Goal: Task Accomplishment & Management: Use online tool/utility

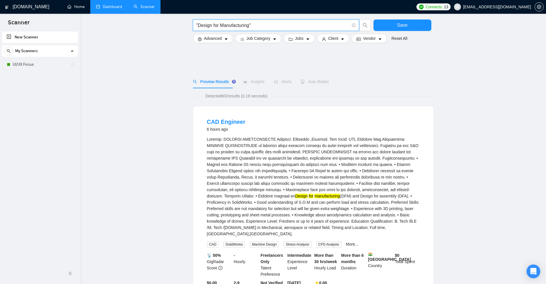
scroll to position [201, 0]
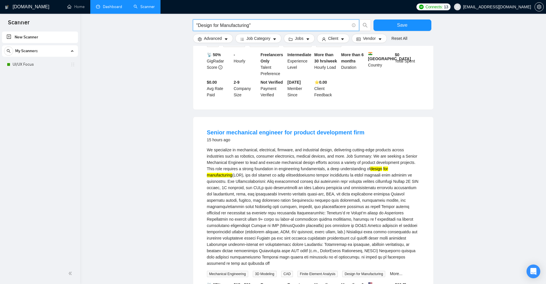
click at [112, 9] on link "Dashboard" at bounding box center [109, 6] width 26 height 5
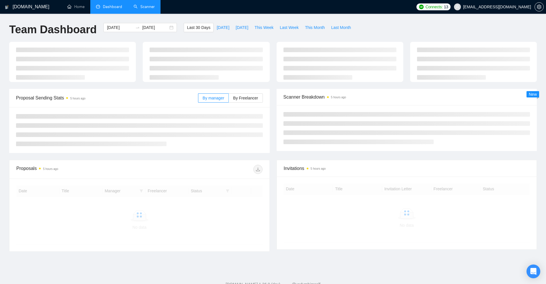
click at [151, 9] on link "Scanner" at bounding box center [144, 6] width 21 height 5
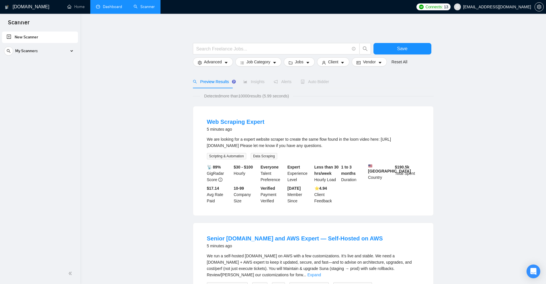
click at [110, 5] on link "Dashboard" at bounding box center [109, 6] width 26 height 5
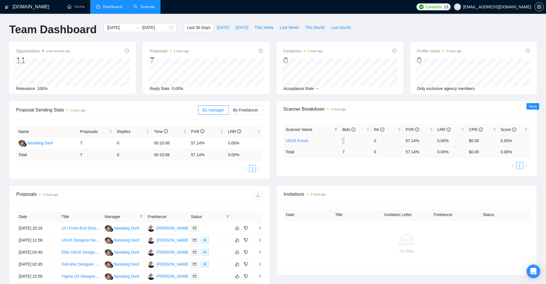
drag, startPoint x: 362, startPoint y: 141, endPoint x: 366, endPoint y: 145, distance: 5.9
click at [366, 145] on tr "UI/UX Focus 7 0 57.14% 0.00% $0.00 0.00%" at bounding box center [407, 140] width 247 height 11
click at [362, 151] on td "7" at bounding box center [356, 151] width 32 height 11
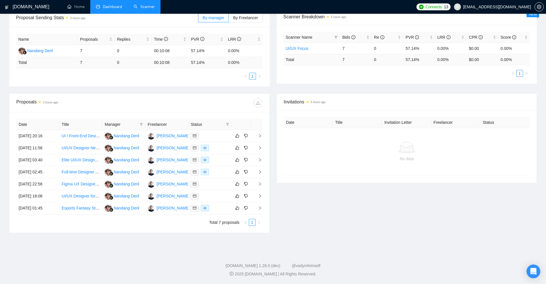
click at [348, 91] on div "Proposal Sending Stats 5 hours ago By manager By Freelancer Name Proposals Repl…" at bounding box center [273, 51] width 535 height 85
click at [346, 157] on div "No data" at bounding box center [406, 159] width 237 height 6
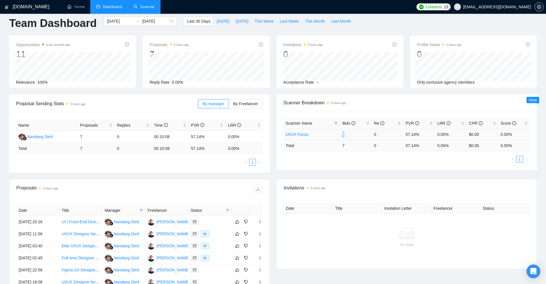
drag, startPoint x: 340, startPoint y: 132, endPoint x: 354, endPoint y: 133, distance: 14.1
click at [354, 133] on td "7" at bounding box center [356, 134] width 32 height 11
click at [344, 147] on td "7" at bounding box center [356, 145] width 32 height 11
drag, startPoint x: 346, startPoint y: 135, endPoint x: 349, endPoint y: 135, distance: 3.7
click at [349, 135] on td "7" at bounding box center [356, 134] width 32 height 11
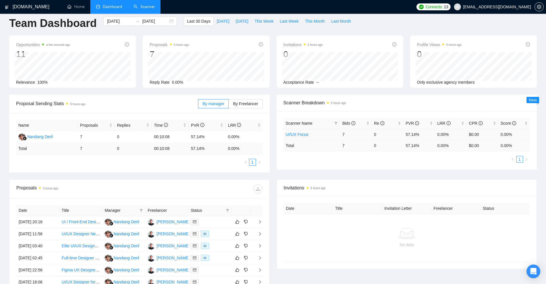
click at [364, 146] on td "7" at bounding box center [356, 145] width 32 height 11
drag, startPoint x: 422, startPoint y: 132, endPoint x: 401, endPoint y: 136, distance: 20.8
click at [401, 136] on tr "UI/UX Focus 7 0 57.14% 0.00% $0.00 0.00%" at bounding box center [407, 134] width 247 height 11
drag, startPoint x: 340, startPoint y: 136, endPoint x: 351, endPoint y: 137, distance: 11.0
click at [349, 136] on tr "UI/UX Focus 7 0 57.14% 0.00% $0.00 0.00%" at bounding box center [407, 134] width 247 height 11
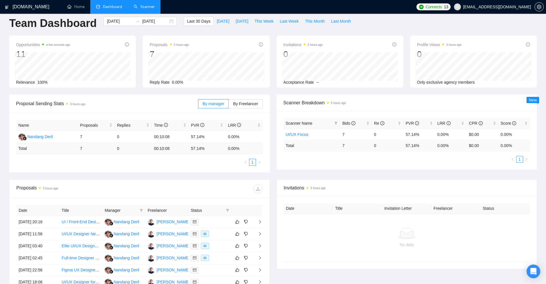
click at [365, 148] on td "7" at bounding box center [356, 145] width 32 height 11
click at [250, 104] on span "By Freelancer" at bounding box center [245, 104] width 25 height 5
click at [229, 105] on input "By Freelancer" at bounding box center [229, 105] width 0 height 0
click at [213, 102] on span "By manager" at bounding box center [214, 104] width 22 height 5
click at [198, 105] on input "By manager" at bounding box center [198, 105] width 0 height 0
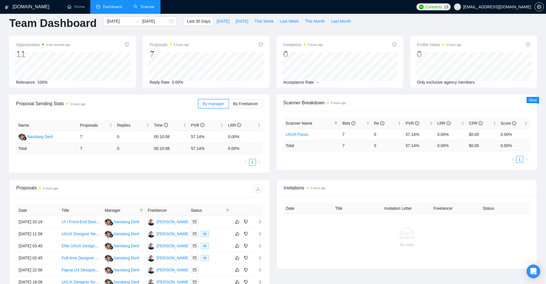
scroll to position [0, 0]
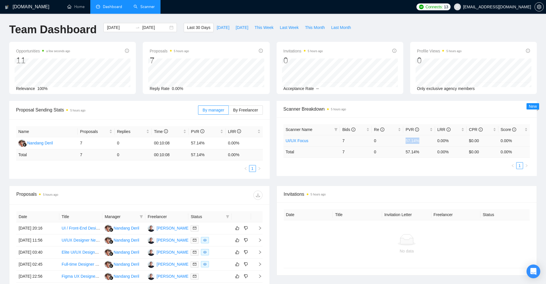
drag, startPoint x: 434, startPoint y: 140, endPoint x: 423, endPoint y: 139, distance: 10.6
click at [423, 139] on tr "UI/UX Focus 7 0 57.14% 0.00% $0.00 0.00%" at bounding box center [407, 140] width 247 height 11
click at [431, 140] on tr "UI/UX Focus 7 0 57.14% 0.00% $0.00 0.00%" at bounding box center [407, 140] width 247 height 11
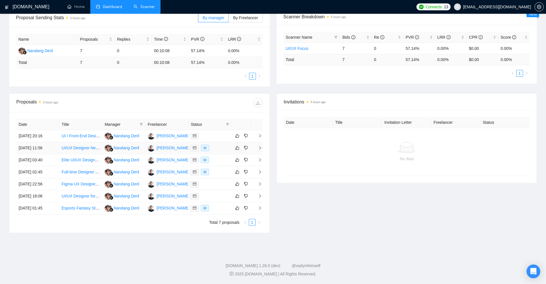
click at [214, 149] on div at bounding box center [210, 148] width 38 height 7
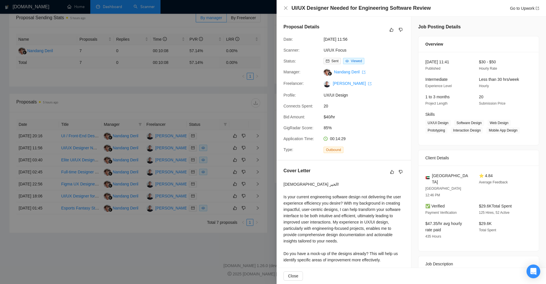
scroll to position [82, 0]
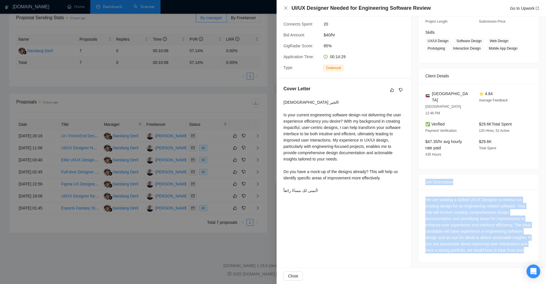
drag, startPoint x: 469, startPoint y: 202, endPoint x: 491, endPoint y: 249, distance: 51.3
click at [491, 249] on div "Job Description We are seeking a skilled UI/UX Designer to review our existing …" at bounding box center [478, 218] width 121 height 89
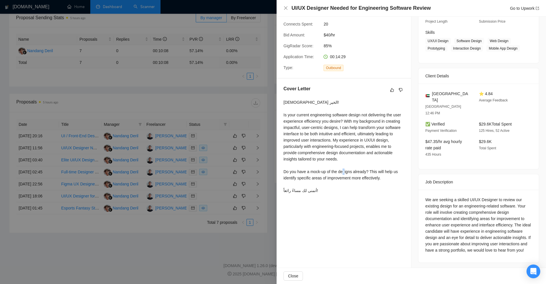
click at [368, 170] on div "[DEMOGRAPHIC_DATA] الخير! Is your current engineering software design not deliv…" at bounding box center [344, 146] width 121 height 95
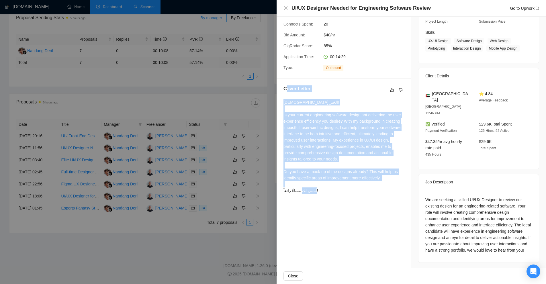
drag, startPoint x: 285, startPoint y: 87, endPoint x: 356, endPoint y: 194, distance: 128.6
click at [354, 194] on div "Cover Letter مساء الخير! Is your current engineering software design not delive…" at bounding box center [344, 141] width 134 height 124
click at [362, 193] on div "[DEMOGRAPHIC_DATA] الخير! Is your current engineering software design not deliv…" at bounding box center [344, 146] width 121 height 95
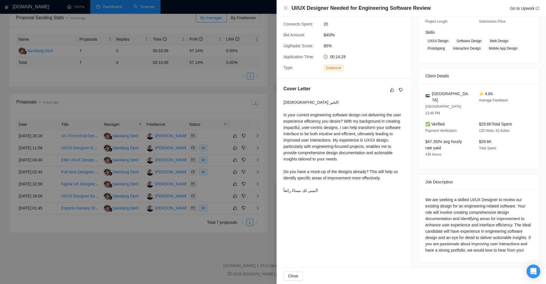
scroll to position [25, 0]
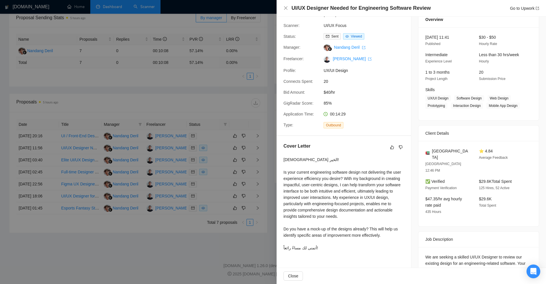
drag, startPoint x: 450, startPoint y: 154, endPoint x: 430, endPoint y: 148, distance: 20.4
click at [432, 148] on span "[GEOGRAPHIC_DATA]" at bounding box center [451, 154] width 38 height 13
drag, startPoint x: 305, startPoint y: 158, endPoint x: 308, endPoint y: 157, distance: 3.0
click at [308, 157] on div "[DEMOGRAPHIC_DATA] الخير! Is your current engineering software design not deliv…" at bounding box center [344, 204] width 121 height 95
click at [304, 179] on div "[DEMOGRAPHIC_DATA] الخير! Is your current engineering software design not deliv…" at bounding box center [344, 204] width 121 height 95
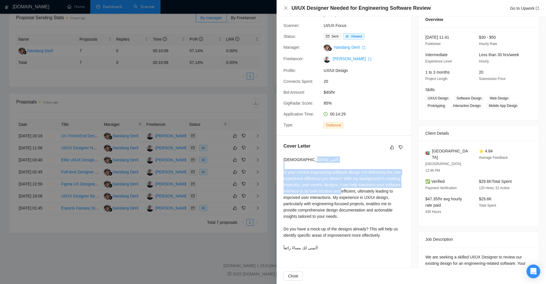
drag, startPoint x: 328, startPoint y: 194, endPoint x: 363, endPoint y: 192, distance: 34.8
click at [363, 192] on div "Cover Letter مساء الخير! Is your current engineering software design not delive…" at bounding box center [344, 198] width 134 height 124
click at [333, 188] on div "[DEMOGRAPHIC_DATA] الخير! Is your current engineering software design not deliv…" at bounding box center [344, 204] width 121 height 95
drag, startPoint x: 399, startPoint y: 199, endPoint x: 379, endPoint y: 196, distance: 21.3
click at [377, 192] on div "[DEMOGRAPHIC_DATA] الخير! Is your current engineering software design not deliv…" at bounding box center [344, 204] width 121 height 95
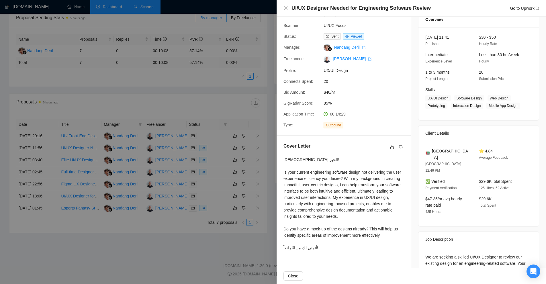
click at [379, 206] on div "[DEMOGRAPHIC_DATA] الخير! Is your current engineering software design not deliv…" at bounding box center [344, 204] width 121 height 95
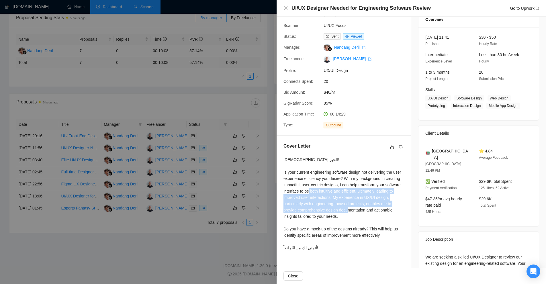
drag, startPoint x: 346, startPoint y: 197, endPoint x: 367, endPoint y: 217, distance: 29.4
click at [374, 213] on div "[DEMOGRAPHIC_DATA] الخير! Is your current engineering software design not deliv…" at bounding box center [344, 204] width 121 height 95
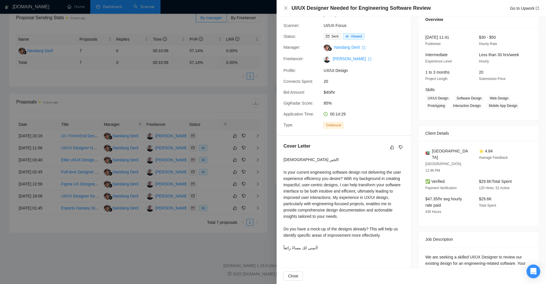
click at [367, 218] on div "[DEMOGRAPHIC_DATA] الخير! Is your current engineering software design not deliv…" at bounding box center [344, 204] width 121 height 95
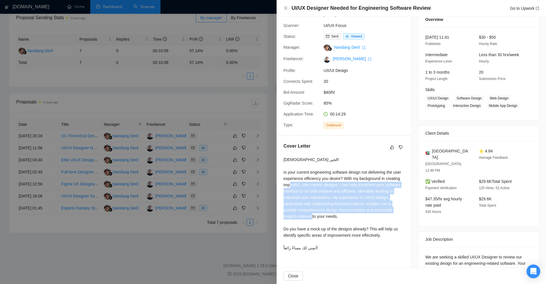
drag, startPoint x: 348, startPoint y: 217, endPoint x: 333, endPoint y: 185, distance: 35.0
click at [314, 185] on div "[DEMOGRAPHIC_DATA] الخير! Is your current engineering software design not deliv…" at bounding box center [344, 204] width 121 height 95
click at [366, 188] on div "[DEMOGRAPHIC_DATA] الخير! Is your current engineering software design not deliv…" at bounding box center [344, 204] width 121 height 95
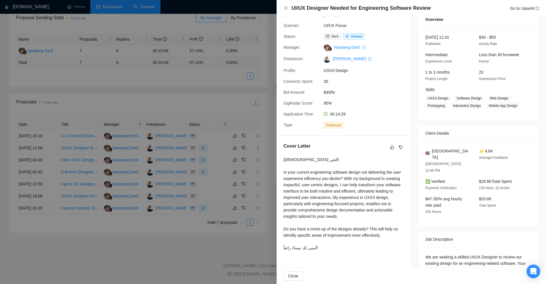
click at [290, 232] on div "[DEMOGRAPHIC_DATA] الخير! Is your current engineering software design not deliv…" at bounding box center [344, 204] width 121 height 95
drag, startPoint x: 329, startPoint y: 233, endPoint x: 399, endPoint y: 237, distance: 69.2
click at [399, 237] on div "Cover Letter مساء الخير! Is your current engineering software design not delive…" at bounding box center [344, 198] width 134 height 124
click at [345, 248] on div "[DEMOGRAPHIC_DATA] الخير! Is your current engineering software design not deliv…" at bounding box center [344, 204] width 121 height 95
click at [319, 251] on div "[DEMOGRAPHIC_DATA] الخير! Is your current engineering software design not deliv…" at bounding box center [344, 204] width 121 height 95
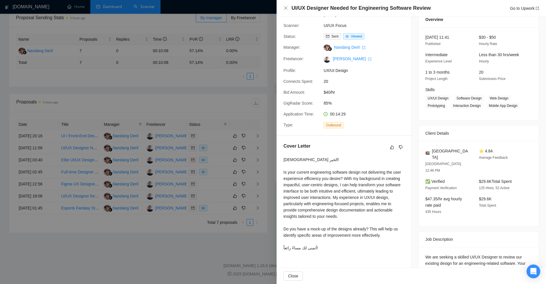
drag, startPoint x: 319, startPoint y: 251, endPoint x: 335, endPoint y: 244, distance: 17.3
click at [323, 248] on div "[DEMOGRAPHIC_DATA] الخير! Is your current engineering software design not deliv…" at bounding box center [344, 204] width 121 height 95
click at [383, 200] on div "[DEMOGRAPHIC_DATA] الخير! Is your current engineering software design not deliv…" at bounding box center [344, 204] width 121 height 95
click at [305, 159] on div "[DEMOGRAPHIC_DATA] الخير! Is your current engineering software design not deliv…" at bounding box center [344, 204] width 121 height 95
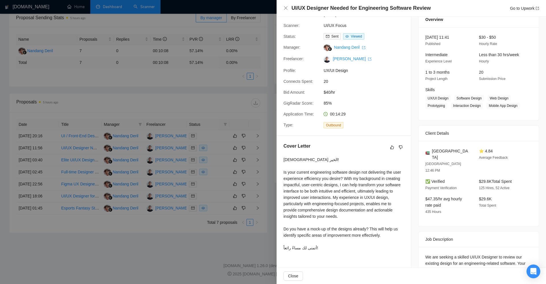
click at [299, 160] on div "[DEMOGRAPHIC_DATA] الخير! Is your current engineering software design not deliv…" at bounding box center [344, 204] width 121 height 95
click at [306, 161] on div "[DEMOGRAPHIC_DATA] الخير! Is your current engineering software design not deliv…" at bounding box center [344, 204] width 121 height 95
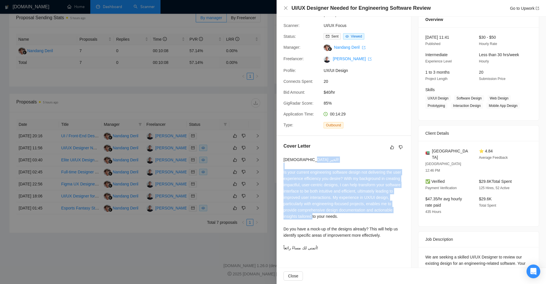
drag, startPoint x: 284, startPoint y: 173, endPoint x: 371, endPoint y: 219, distance: 98.9
click at [371, 219] on div "[DEMOGRAPHIC_DATA] الخير! Is your current engineering software design not deliv…" at bounding box center [344, 204] width 121 height 95
click at [373, 217] on div "[DEMOGRAPHIC_DATA] الخير! Is your current engineering software design not deliv…" at bounding box center [344, 204] width 121 height 95
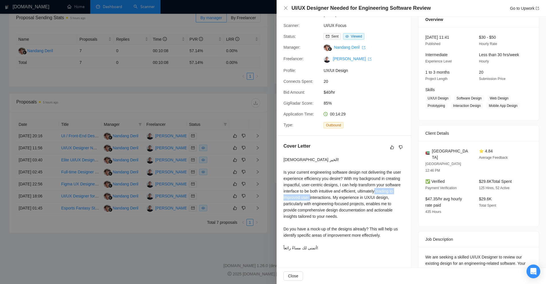
drag, startPoint x: 333, startPoint y: 196, endPoint x: 288, endPoint y: 200, distance: 45.7
click at [288, 200] on div "[DEMOGRAPHIC_DATA] الخير! Is your current engineering software design not deliv…" at bounding box center [344, 204] width 121 height 95
click at [311, 209] on div "[DEMOGRAPHIC_DATA] الخير! Is your current engineering software design not deliv…" at bounding box center [344, 204] width 121 height 95
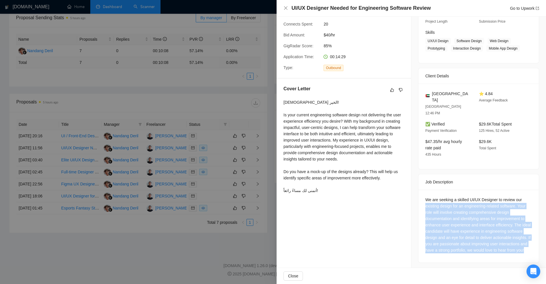
drag, startPoint x: 424, startPoint y: 196, endPoint x: 513, endPoint y: 247, distance: 102.9
click at [513, 247] on div "We are seeking a skilled UI/UX Designer to review our existing design for an en…" at bounding box center [479, 225] width 107 height 57
click at [514, 247] on div "We are seeking a skilled UI/UX Designer to review our existing design for an en…" at bounding box center [479, 225] width 107 height 57
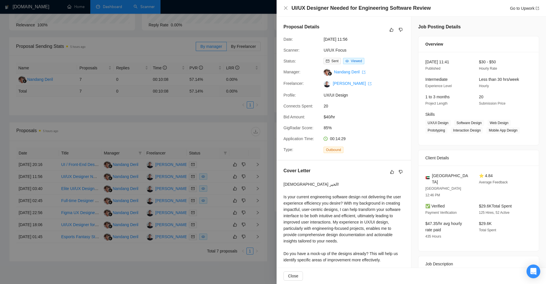
scroll to position [0, 0]
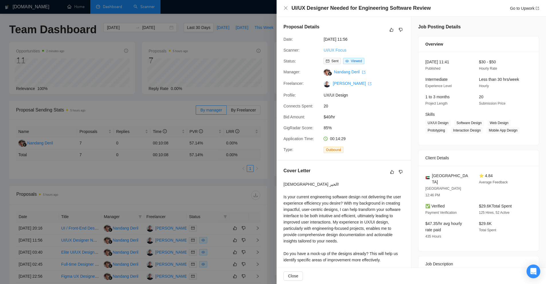
click at [334, 48] on link "UI/UX Focus" at bounding box center [335, 50] width 23 height 5
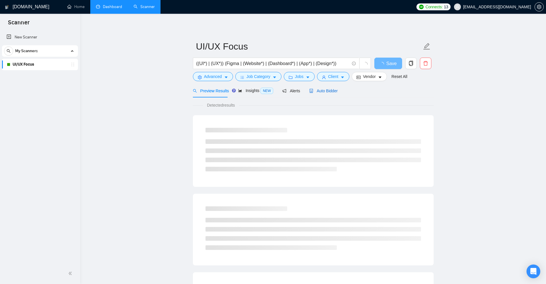
click at [330, 92] on span "Auto Bidder" at bounding box center [323, 91] width 28 height 5
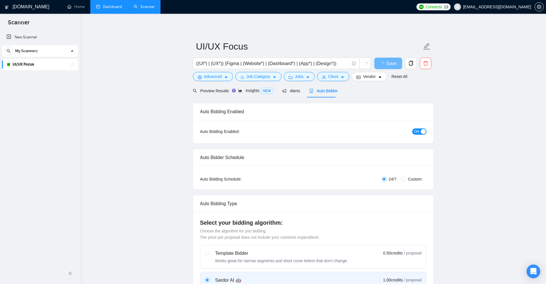
checkbox input "true"
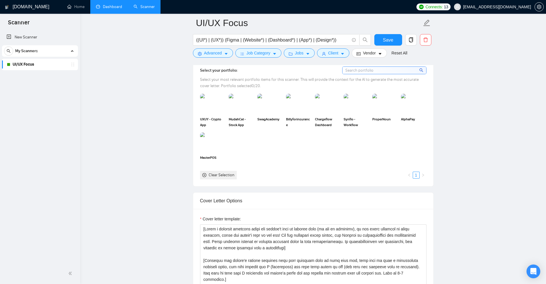
scroll to position [660, 0]
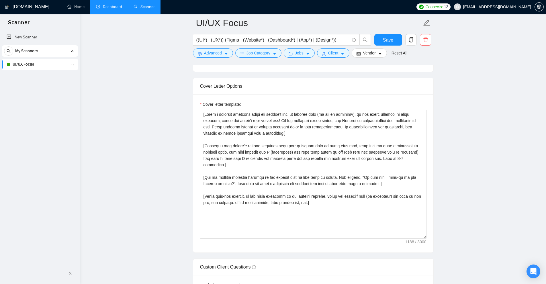
click at [108, 5] on link "Dashboard" at bounding box center [109, 6] width 26 height 5
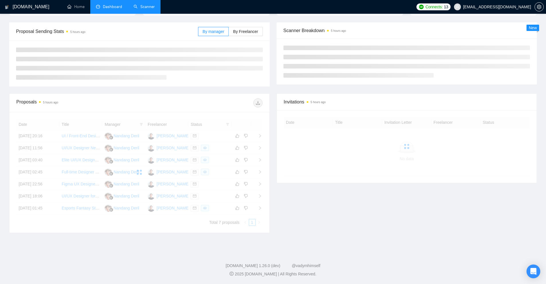
scroll to position [17, 0]
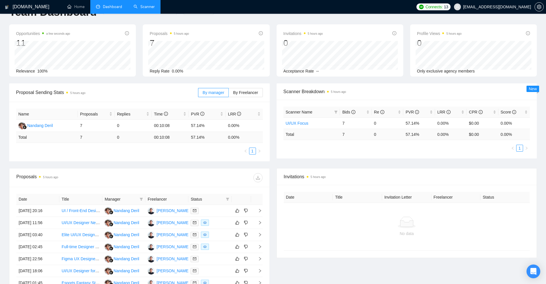
drag, startPoint x: 353, startPoint y: 137, endPoint x: 407, endPoint y: 155, distance: 57.4
click at [346, 139] on td "7" at bounding box center [356, 134] width 32 height 11
click at [407, 155] on div "Scanner Name Bids Re PVR LRR CPR Score UI/UX Focus 7 0 57.14% 0.00% $0.00 0.00%…" at bounding box center [407, 129] width 261 height 59
drag, startPoint x: 339, startPoint y: 125, endPoint x: 352, endPoint y: 124, distance: 13.5
click at [352, 124] on tr "UI/UX Focus 7 0 57.14% 0.00% $0.00 0.00%" at bounding box center [407, 123] width 247 height 11
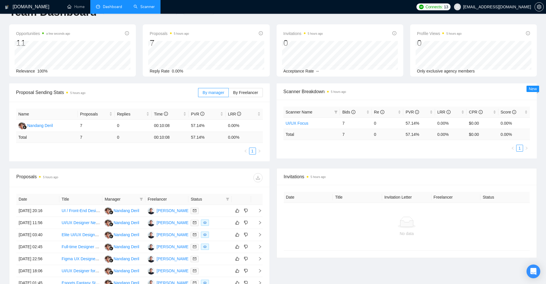
click at [349, 141] on div "Scanner Name Bids Re PVR LRR CPR Score UI/UX Focus 7 0 57.14% 0.00% $0.00 0.00%…" at bounding box center [407, 129] width 247 height 45
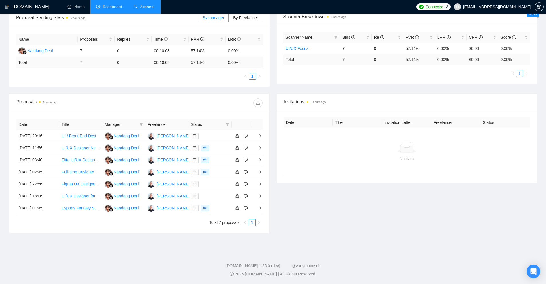
scroll to position [6, 0]
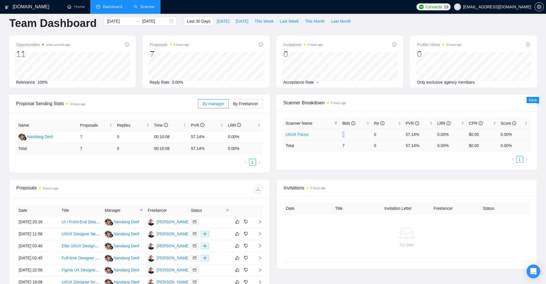
drag, startPoint x: 338, startPoint y: 134, endPoint x: 355, endPoint y: 138, distance: 16.9
click at [355, 138] on tr "UI/UX Focus 7 0 57.14% 0.00% $0.00 0.00%" at bounding box center [407, 134] width 247 height 11
click at [444, 155] on div "Scanner Name Bids Re PVR LRR CPR Score UI/UX Focus 7 0 57.14% 0.00% $0.00 0.00%…" at bounding box center [407, 140] width 247 height 45
drag, startPoint x: 348, startPoint y: 135, endPoint x: 335, endPoint y: 134, distance: 13.8
click at [335, 134] on tr "UI/UX Focus 7 0 57.14% 0.00% $0.00 0.00%" at bounding box center [407, 134] width 247 height 11
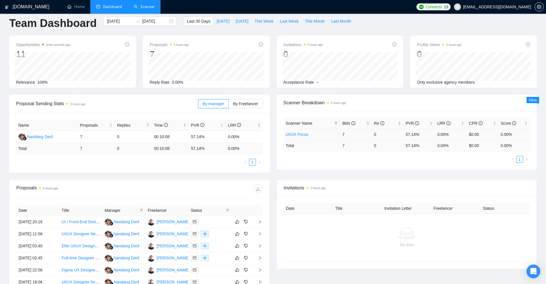
click at [433, 157] on ul "1" at bounding box center [407, 159] width 247 height 7
drag, startPoint x: 417, startPoint y: 136, endPoint x: 422, endPoint y: 135, distance: 4.4
click at [422, 135] on tr "UI/UX Focus 7 0 57.14% 0.00% $0.00 0.00%" at bounding box center [407, 134] width 247 height 11
click at [422, 135] on td "57.14%" at bounding box center [419, 134] width 32 height 11
drag, startPoint x: 344, startPoint y: 134, endPoint x: 370, endPoint y: 136, distance: 26.2
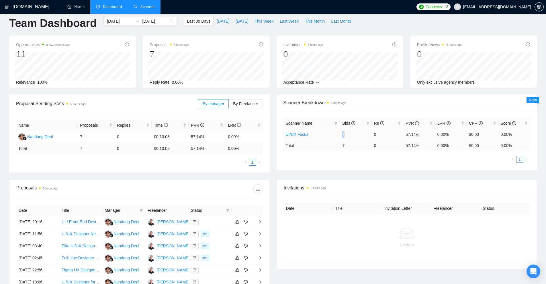
click at [366, 136] on td "7" at bounding box center [356, 134] width 32 height 11
drag, startPoint x: 397, startPoint y: 134, endPoint x: 422, endPoint y: 132, distance: 24.7
click at [422, 132] on tr "UI/UX Focus 7 0 57.14% 0.00% $0.00 0.00%" at bounding box center [407, 134] width 247 height 11
drag, startPoint x: 436, startPoint y: 130, endPoint x: 446, endPoint y: 133, distance: 10.4
click at [446, 133] on td "0.00%" at bounding box center [451, 134] width 32 height 11
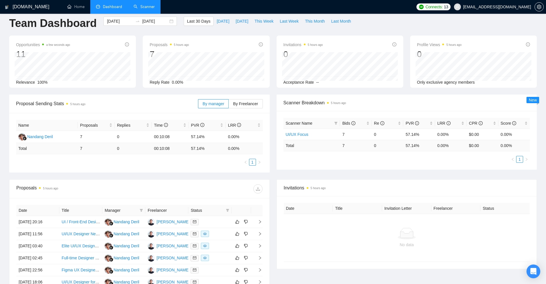
click at [399, 178] on div "Proposal Sending Stats 5 hours ago By manager By Freelancer Name Proposals Repl…" at bounding box center [273, 137] width 535 height 85
click at [148, 9] on link "Scanner" at bounding box center [144, 6] width 21 height 5
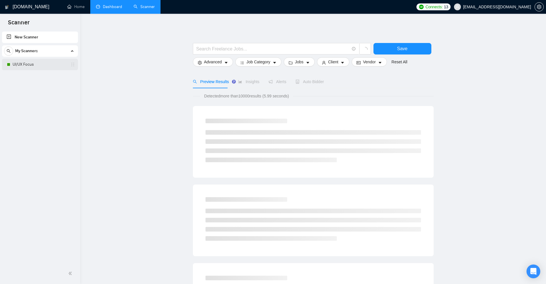
click at [35, 61] on link "UI/UX Focus" at bounding box center [40, 64] width 54 height 11
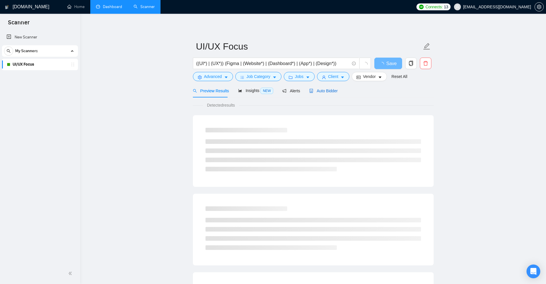
click at [309, 93] on icon "robot" at bounding box center [311, 91] width 4 height 4
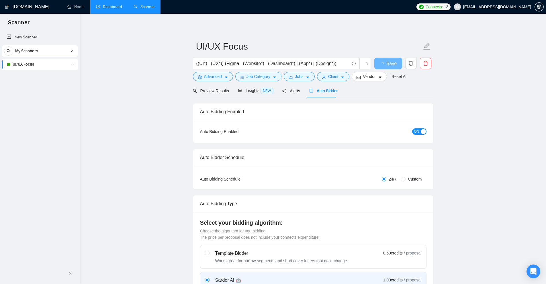
checkbox input "true"
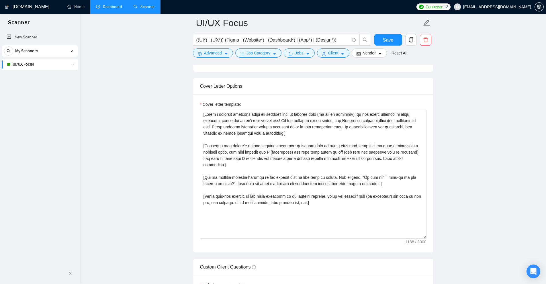
scroll to position [688, 0]
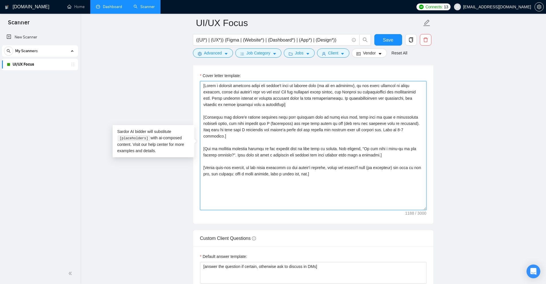
drag, startPoint x: 269, startPoint y: 147, endPoint x: 236, endPoint y: 127, distance: 38.5
click at [236, 127] on textarea "Cover letter template:" at bounding box center [313, 145] width 227 height 129
click at [277, 129] on textarea "Cover letter template:" at bounding box center [313, 145] width 227 height 129
drag, startPoint x: 409, startPoint y: 131, endPoint x: 302, endPoint y: 112, distance: 108.9
click at [304, 112] on textarea "Cover letter template:" at bounding box center [313, 145] width 227 height 129
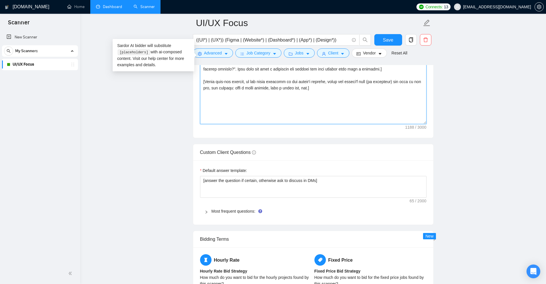
scroll to position [803, 0]
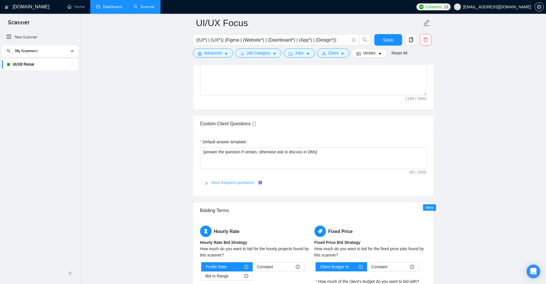
click at [224, 185] on link "Most frequent questions:" at bounding box center [234, 182] width 44 height 5
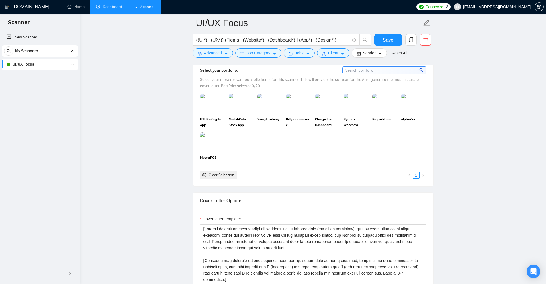
scroll to position [688, 0]
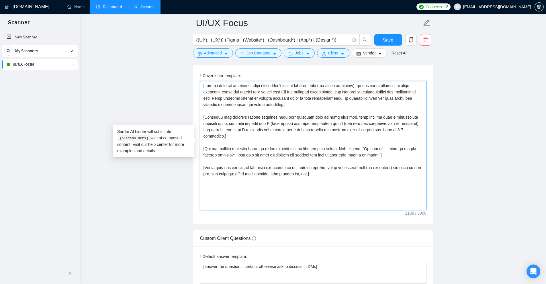
drag, startPoint x: 300, startPoint y: 99, endPoint x: 145, endPoint y: 65, distance: 158.4
click at [315, 127] on textarea "Cover letter template:" at bounding box center [313, 145] width 227 height 129
click at [118, 7] on link "Dashboard" at bounding box center [109, 6] width 26 height 5
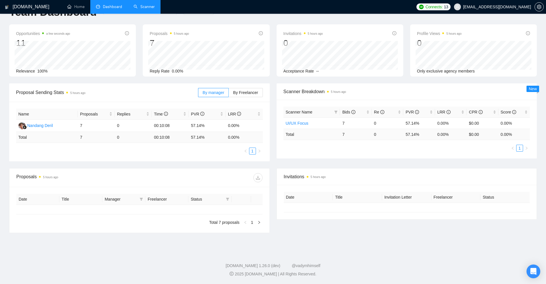
type input "[DATE]"
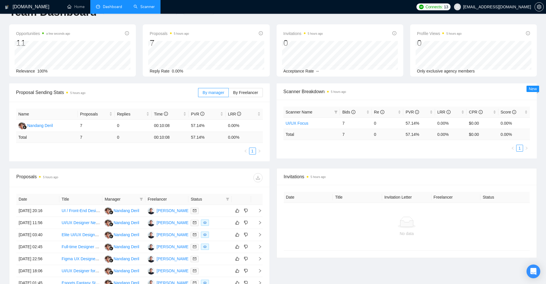
scroll to position [75, 0]
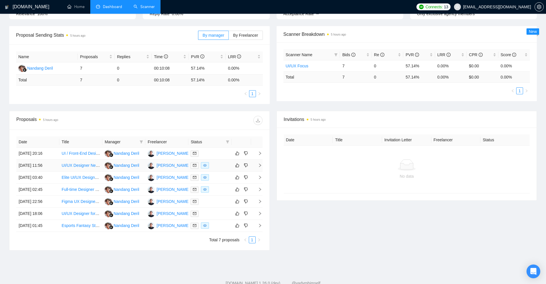
click at [215, 165] on div at bounding box center [210, 165] width 38 height 7
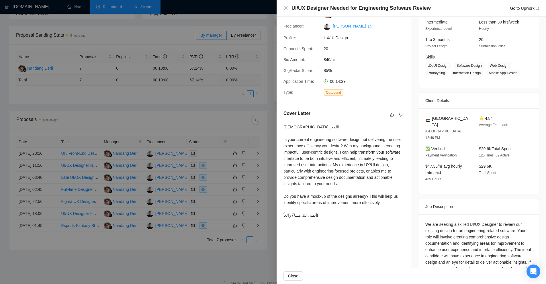
scroll to position [82, 0]
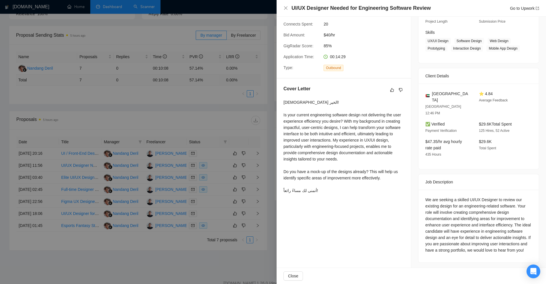
drag, startPoint x: 446, startPoint y: 96, endPoint x: 454, endPoint y: 99, distance: 8.6
click at [454, 99] on div "[GEOGRAPHIC_DATA]" at bounding box center [448, 97] width 44 height 13
drag, startPoint x: 449, startPoint y: 100, endPoint x: 444, endPoint y: 110, distance: 11.3
click at [429, 91] on div "[GEOGRAPHIC_DATA]" at bounding box center [448, 97] width 44 height 13
click at [474, 190] on div "We are seeking a skilled UI/UX Designer to review our existing design for an en…" at bounding box center [479, 226] width 120 height 73
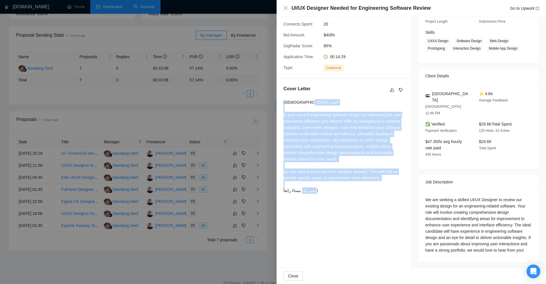
drag, startPoint x: 284, startPoint y: 110, endPoint x: 359, endPoint y: 190, distance: 109.2
click at [359, 190] on div "[DEMOGRAPHIC_DATA] الخير! Is your current engineering software design not deliv…" at bounding box center [344, 146] width 121 height 95
click at [359, 189] on div "[DEMOGRAPHIC_DATA] الخير! Is your current engineering software design not deliv…" at bounding box center [344, 146] width 121 height 95
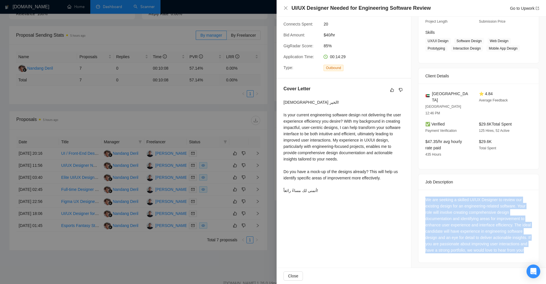
drag, startPoint x: 416, startPoint y: 190, endPoint x: 487, endPoint y: 262, distance: 101.2
click at [487, 262] on div "Job Posting Details Overview [DATE] 11:41 Published $30 - $50 Hourly Rate Inter…" at bounding box center [479, 102] width 135 height 335
click at [485, 257] on div "We are seeking a skilled UI/UX Designer to review our existing design for an en…" at bounding box center [479, 226] width 120 height 73
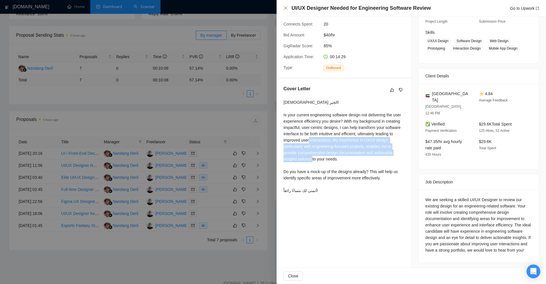
drag, startPoint x: 332, startPoint y: 139, endPoint x: 361, endPoint y: 161, distance: 36.1
click at [361, 161] on div "[DEMOGRAPHIC_DATA] الخير! Is your current engineering software design not deliv…" at bounding box center [344, 146] width 121 height 95
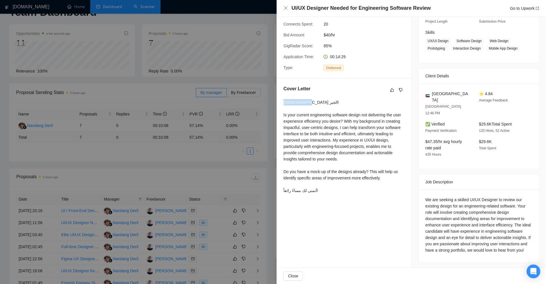
drag, startPoint x: 296, startPoint y: 103, endPoint x: 339, endPoint y: 110, distance: 43.8
click at [325, 106] on div "Cover Letter مساء الخير! Is your current engineering software design not delive…" at bounding box center [344, 141] width 134 height 124
click at [339, 110] on div "[DEMOGRAPHIC_DATA] الخير! Is your current engineering software design not deliv…" at bounding box center [344, 146] width 121 height 95
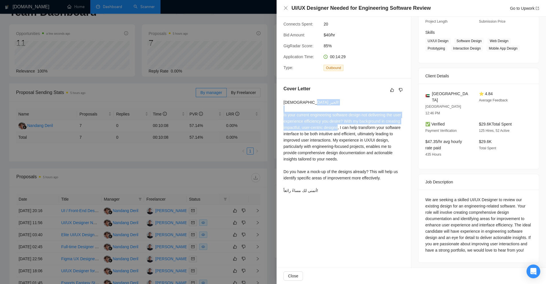
drag, startPoint x: 282, startPoint y: 113, endPoint x: 360, endPoint y: 130, distance: 79.1
click at [360, 130] on div "Cover Letter مساء الخير! Is your current engineering software design not delive…" at bounding box center [344, 141] width 134 height 124
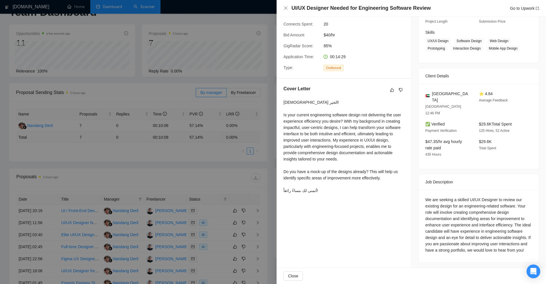
click at [359, 133] on div "[DEMOGRAPHIC_DATA] الخير! Is your current engineering software design not deliv…" at bounding box center [344, 146] width 121 height 95
click at [319, 129] on div "[DEMOGRAPHIC_DATA] الخير! Is your current engineering software design not deliv…" at bounding box center [344, 146] width 121 height 95
drag, startPoint x: 294, startPoint y: 7, endPoint x: 313, endPoint y: 8, distance: 19.5
click at [313, 8] on h4 "UI/UX Designer Needed for Engineering Software Review" at bounding box center [361, 8] width 139 height 7
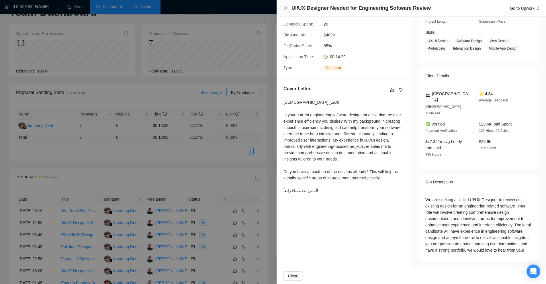
click at [188, 67] on div at bounding box center [273, 142] width 546 height 284
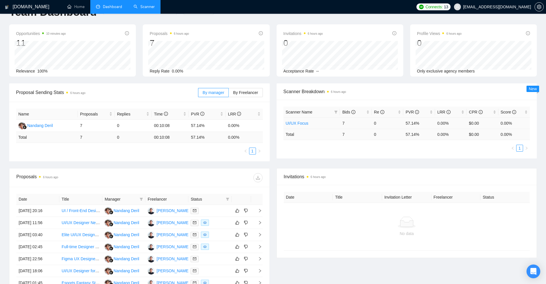
scroll to position [0, 0]
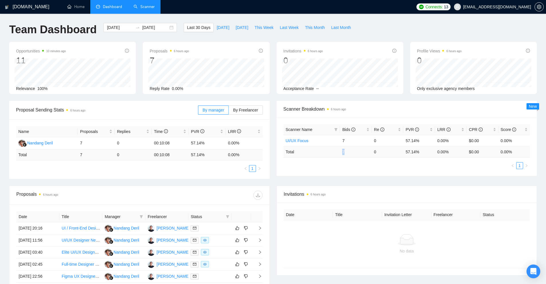
drag, startPoint x: 348, startPoint y: 151, endPoint x: 324, endPoint y: 155, distance: 24.2
click at [324, 155] on tr "Total 7 0 57.14 % 0.00 % $ 0.00 0.00 %" at bounding box center [407, 151] width 247 height 11
click at [140, 9] on link "Scanner" at bounding box center [144, 6] width 21 height 5
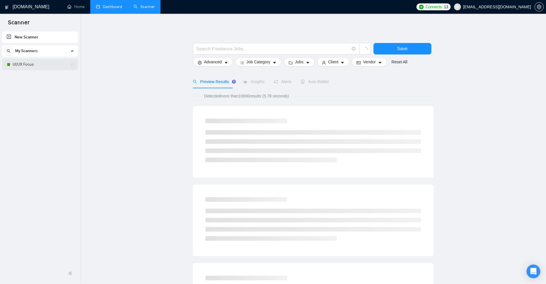
click at [32, 62] on link "UI/UX Focus" at bounding box center [40, 64] width 54 height 11
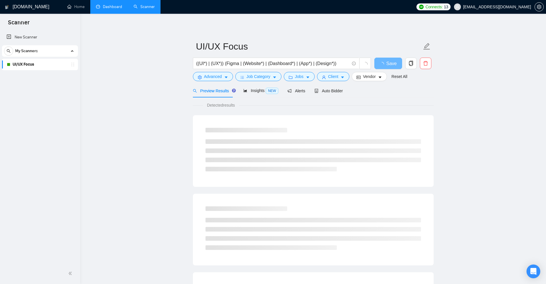
click at [214, 71] on div "((UI*) | (UX*)) (Figma | (Website*) | (Dashboard*) | (App*) | (Design*))" at bounding box center [282, 65] width 181 height 14
click at [211, 74] on span "Advanced" at bounding box center [213, 76] width 18 height 6
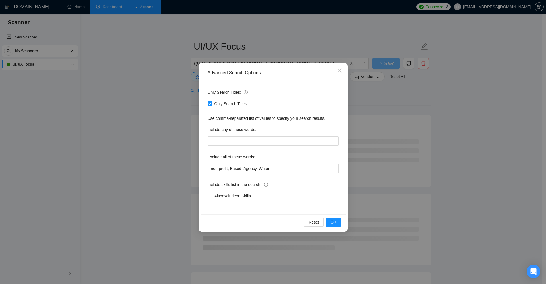
click at [229, 103] on span "Only Search Titles" at bounding box center [230, 104] width 37 height 6
click at [212, 103] on input "Only Search Titles" at bounding box center [210, 104] width 4 height 4
checkbox input "false"
drag, startPoint x: 485, startPoint y: 127, endPoint x: 454, endPoint y: 119, distance: 32.1
click at [485, 127] on div "Advanced Search Options Only Search Titles: Only Search Titles Use comma-separa…" at bounding box center [273, 142] width 546 height 284
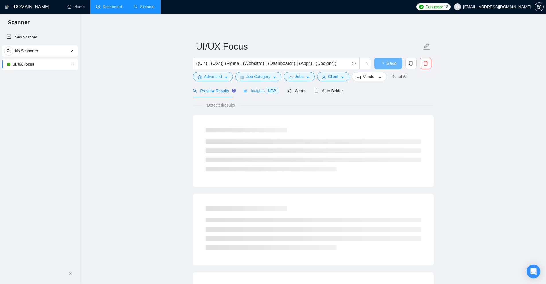
drag, startPoint x: 270, startPoint y: 87, endPoint x: 260, endPoint y: 92, distance: 10.6
click at [270, 87] on div "Insights NEW" at bounding box center [260, 90] width 35 height 13
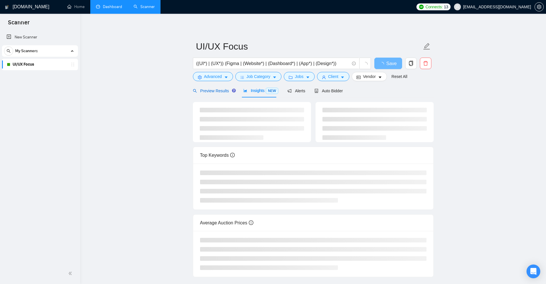
click at [217, 93] on span "Preview Results" at bounding box center [213, 91] width 41 height 5
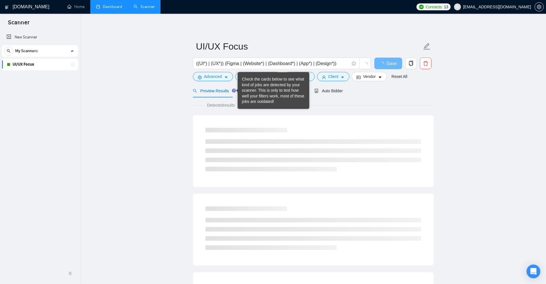
click at [260, 91] on div "Check the cards below to see what kind of jobs are detected by your scanner. Th…" at bounding box center [273, 91] width 63 height 28
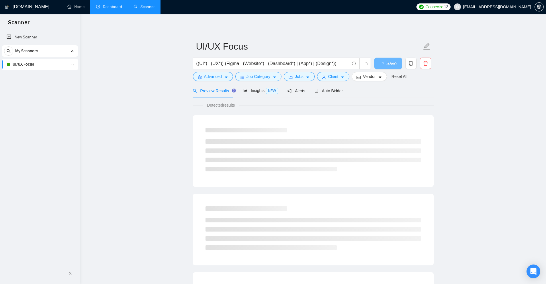
click at [203, 106] on div "Detected results" at bounding box center [313, 105] width 241 height 6
click at [258, 91] on span "Insights NEW" at bounding box center [260, 90] width 35 height 5
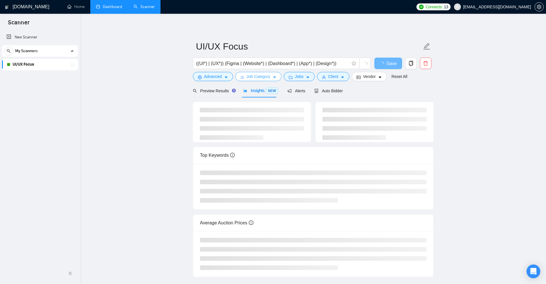
click at [268, 76] on span "Job Category" at bounding box center [259, 76] width 24 height 6
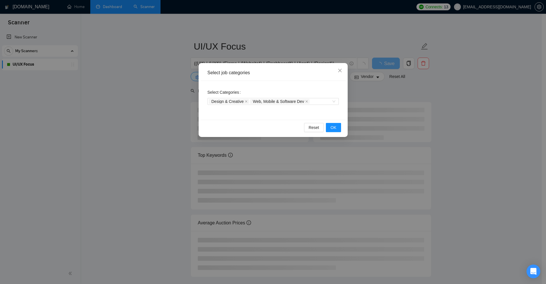
click at [212, 56] on div "Select job categories Select Categories Design & Creative Web, Mobile & Softwar…" at bounding box center [273, 142] width 546 height 284
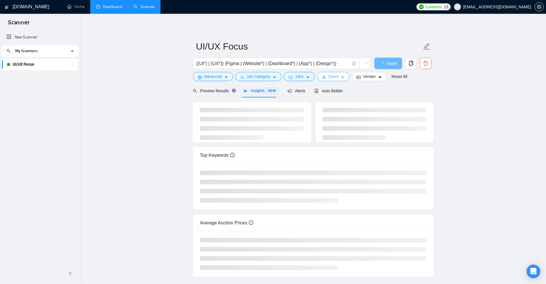
click at [324, 76] on icon "user" at bounding box center [324, 77] width 4 height 4
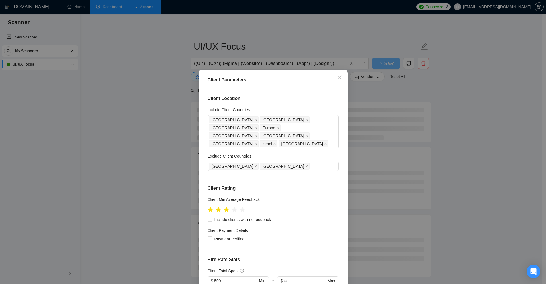
click at [408, 110] on div "Client Parameters Client Location Include Client Countries [GEOGRAPHIC_DATA] [G…" at bounding box center [273, 142] width 546 height 284
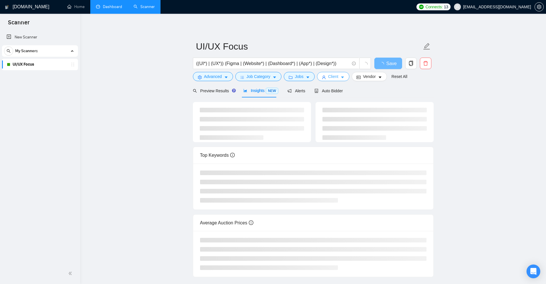
click at [332, 73] on span "Client" at bounding box center [333, 76] width 10 height 6
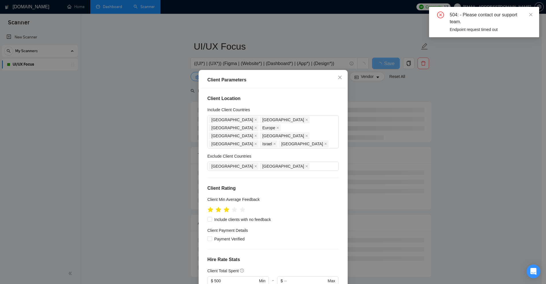
drag, startPoint x: 214, startPoint y: 56, endPoint x: 200, endPoint y: 47, distance: 16.2
click at [211, 55] on div "Client Parameters Client Location Include Client Countries [GEOGRAPHIC_DATA] [G…" at bounding box center [273, 142] width 546 height 284
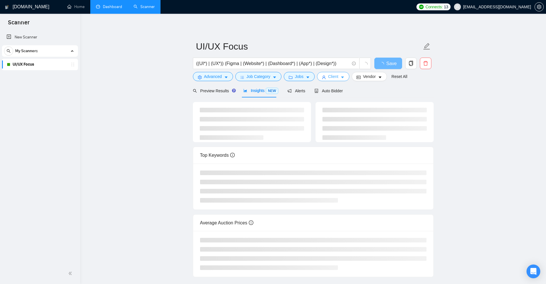
click at [345, 75] on button "Client" at bounding box center [333, 76] width 33 height 9
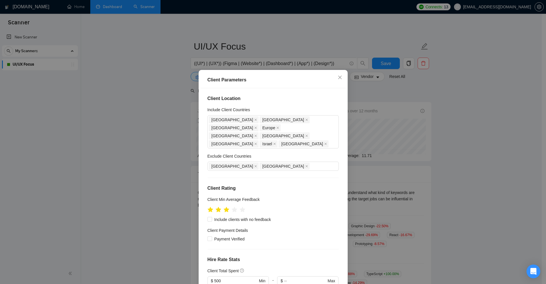
click at [438, 118] on div "Client Parameters Client Location Include Client Countries [GEOGRAPHIC_DATA] [G…" at bounding box center [273, 142] width 546 height 284
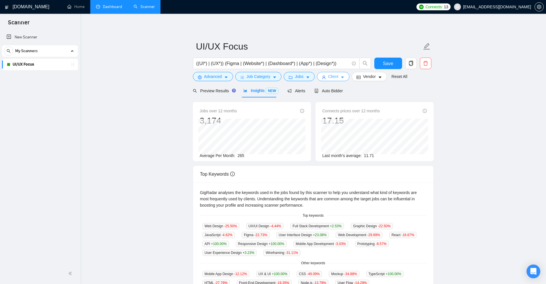
click at [328, 76] on span "Client" at bounding box center [333, 76] width 10 height 6
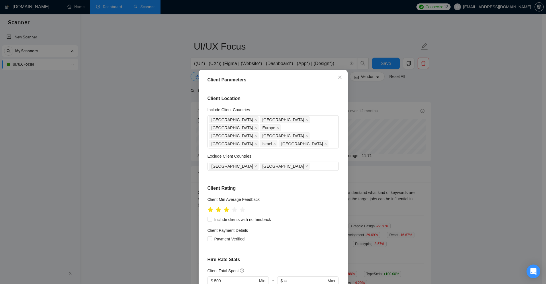
click at [429, 113] on div "Client Parameters Client Location Include Client Countries [GEOGRAPHIC_DATA] [G…" at bounding box center [273, 142] width 546 height 284
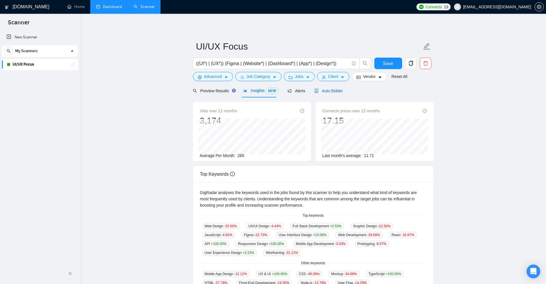
click at [320, 90] on span "Auto Bidder" at bounding box center [329, 91] width 28 height 5
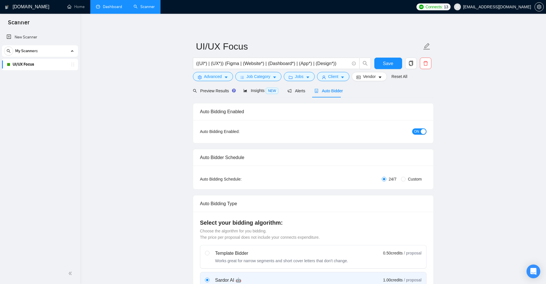
checkbox input "true"
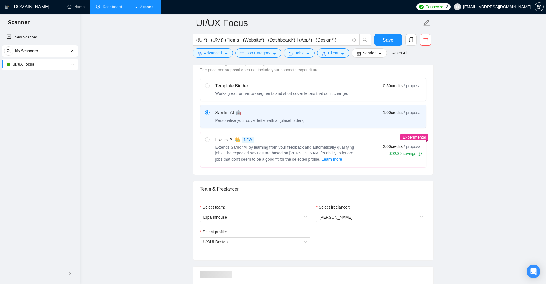
scroll to position [373, 0]
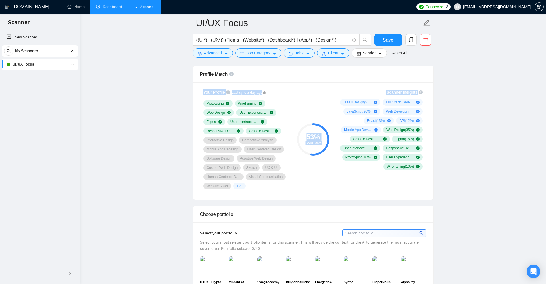
drag, startPoint x: 196, startPoint y: 91, endPoint x: 435, endPoint y: 188, distance: 257.9
click at [431, 185] on div "Your Profile Last sync a day ago Prototyping Wireframing Web Design User Experi…" at bounding box center [313, 141] width 240 height 118
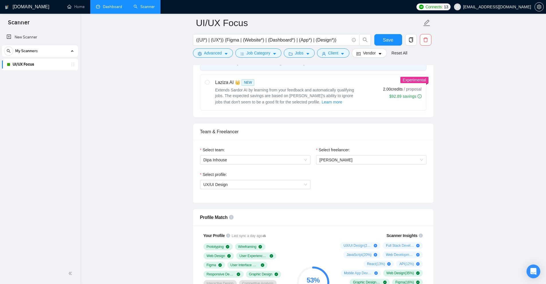
scroll to position [201, 0]
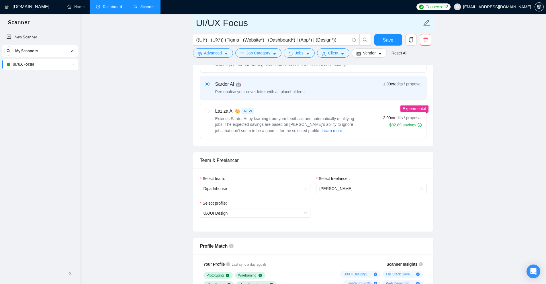
drag, startPoint x: 197, startPoint y: 24, endPoint x: 255, endPoint y: 24, distance: 57.9
click at [255, 24] on input "UI/UX Focus" at bounding box center [309, 23] width 226 height 14
click at [257, 24] on input "UI/UX Focus" at bounding box center [309, 23] width 226 height 14
drag, startPoint x: 194, startPoint y: 22, endPoint x: 224, endPoint y: 20, distance: 30.2
click at [224, 20] on span "UI/UX Focus" at bounding box center [313, 23] width 241 height 18
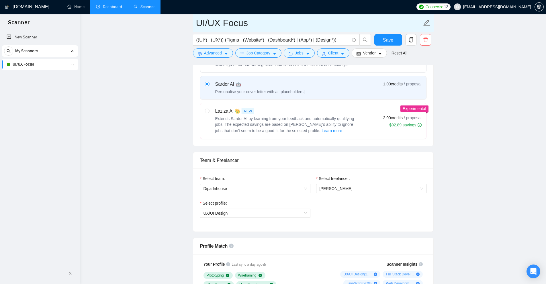
drag, startPoint x: 222, startPoint y: 21, endPoint x: 181, endPoint y: 22, distance: 41.3
click at [250, 23] on input "UI/UX Focus" at bounding box center [309, 23] width 226 height 14
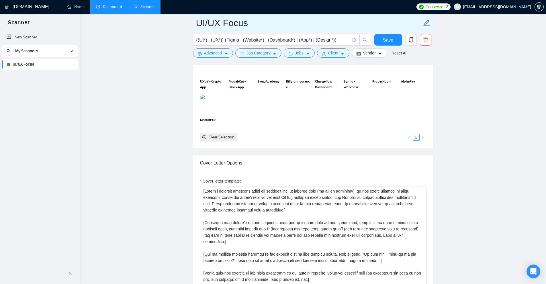
scroll to position [660, 0]
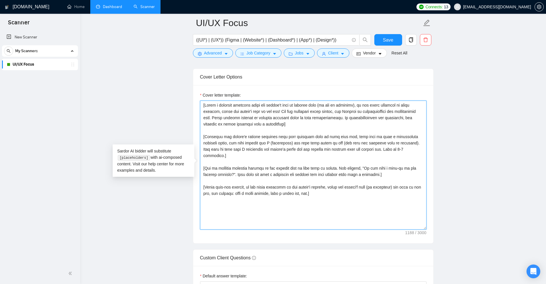
drag, startPoint x: 331, startPoint y: 199, endPoint x: 173, endPoint y: 97, distance: 187.9
click at [173, 97] on main "UI/UX Focus ((UI*) | (UX*)) (Figma | (Website*) | (Dashboard*) | (App*) | (Desi…" at bounding box center [313, 233] width 448 height 1741
click at [266, 133] on textarea "Cover letter template:" at bounding box center [313, 165] width 227 height 129
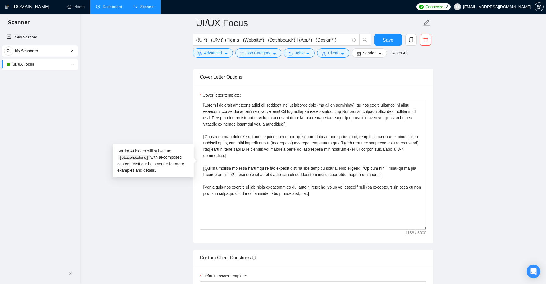
click at [113, 5] on link "Dashboard" at bounding box center [109, 6] width 26 height 5
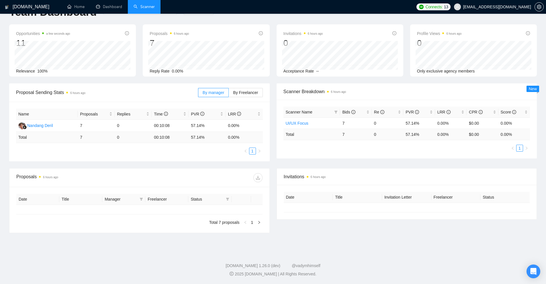
type input "[DATE]"
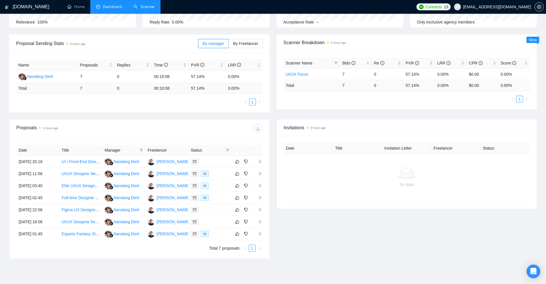
scroll to position [9, 0]
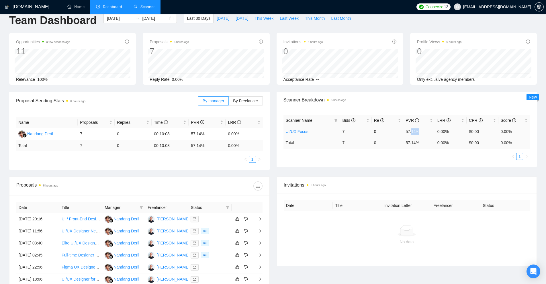
drag, startPoint x: 411, startPoint y: 126, endPoint x: 411, endPoint y: 132, distance: 5.7
click at [411, 132] on td "57.14%" at bounding box center [419, 131] width 32 height 11
click at [216, 247] on td at bounding box center [209, 243] width 43 height 12
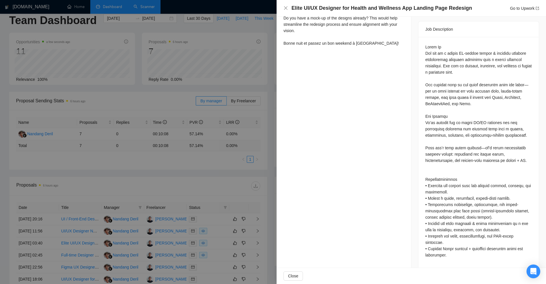
scroll to position [115, 0]
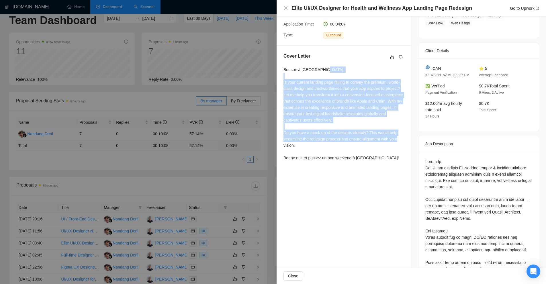
drag, startPoint x: 403, startPoint y: 147, endPoint x: 299, endPoint y: 76, distance: 125.7
click at [299, 76] on div "Cover Letter Bonsoir à [GEOGRAPHIC_DATA], Is your current landing page failing …" at bounding box center [344, 108] width 134 height 124
click at [299, 76] on div "Bonsoir à [GEOGRAPHIC_DATA], Is your current landing page failing to convey the…" at bounding box center [344, 114] width 121 height 95
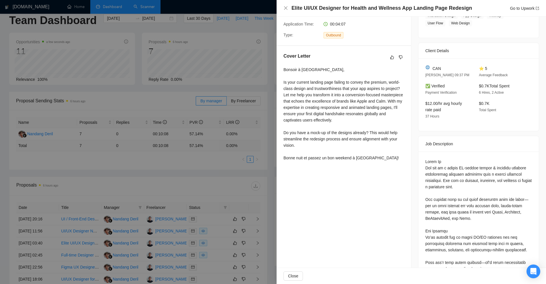
click at [288, 81] on div "Bonsoir à [GEOGRAPHIC_DATA], Is your current landing page failing to convey the…" at bounding box center [344, 114] width 121 height 95
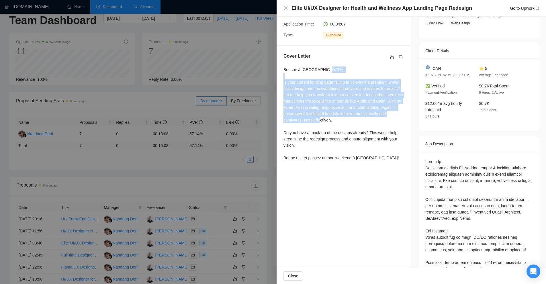
drag, startPoint x: 283, startPoint y: 81, endPoint x: 375, endPoint y: 122, distance: 100.7
click at [375, 122] on div "Cover Letter Bonsoir à [GEOGRAPHIC_DATA], Is your current landing page failing …" at bounding box center [344, 108] width 134 height 124
click at [375, 122] on div "Bonsoir à [GEOGRAPHIC_DATA], Is your current landing page failing to convey the…" at bounding box center [344, 114] width 121 height 95
drag, startPoint x: 358, startPoint y: 121, endPoint x: 336, endPoint y: 95, distance: 33.7
click at [314, 91] on div "Bonsoir à [GEOGRAPHIC_DATA], Is your current landing page failing to convey the…" at bounding box center [344, 114] width 121 height 95
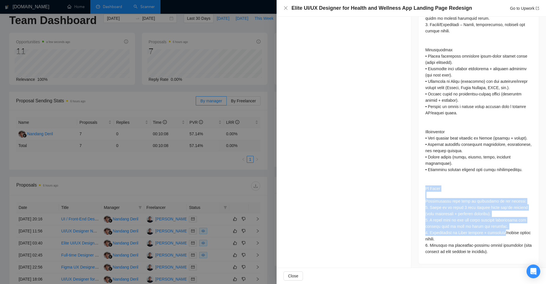
scroll to position [582, 0]
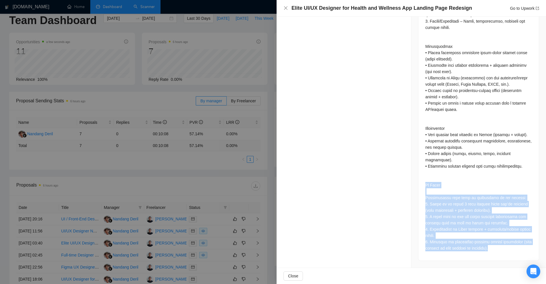
drag, startPoint x: 421, startPoint y: 191, endPoint x: 506, endPoint y: 254, distance: 106.2
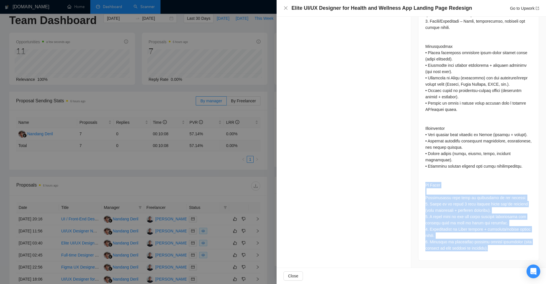
drag, startPoint x: 506, startPoint y: 254, endPoint x: 421, endPoint y: 183, distance: 111.0
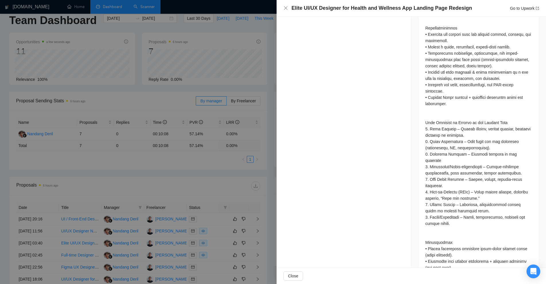
scroll to position [0, 0]
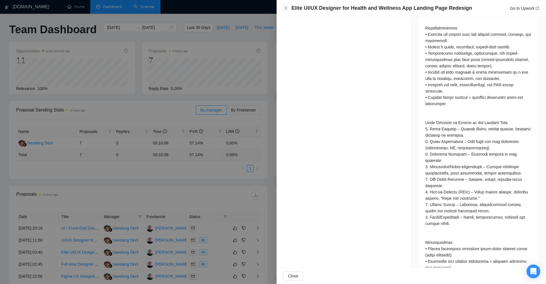
click at [197, 43] on div at bounding box center [273, 142] width 546 height 284
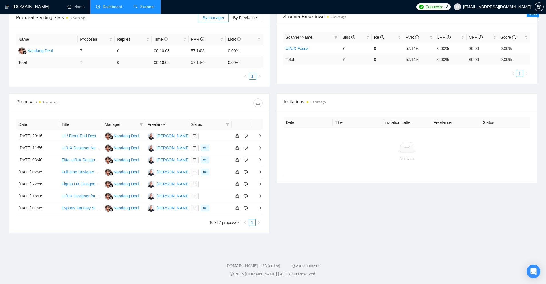
scroll to position [64, 0]
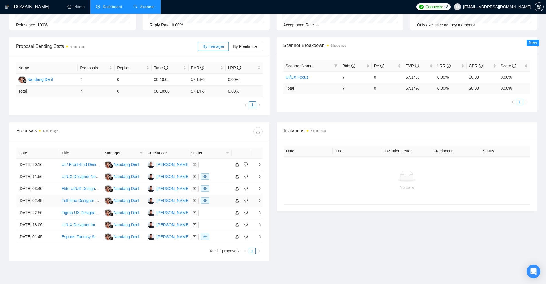
click at [218, 202] on div at bounding box center [210, 201] width 38 height 7
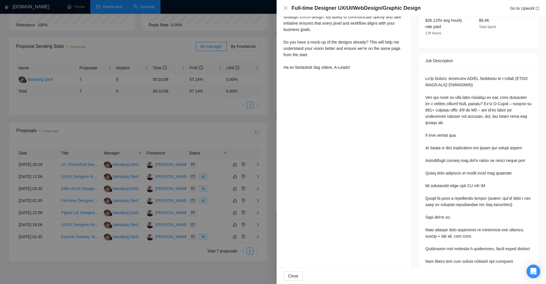
scroll to position [154, 0]
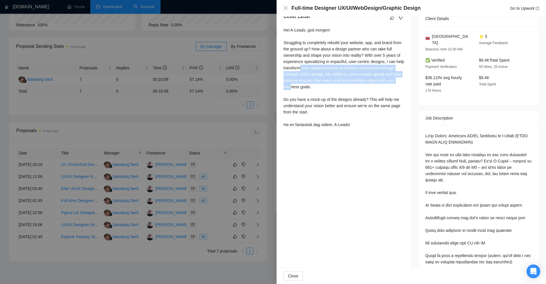
drag, startPoint x: 335, startPoint y: 150, endPoint x: 409, endPoint y: 108, distance: 84.9
click at [360, 160] on div "Proposal Details Date: [DATE] 02:45 Scanner: UI/UX Focus Status: Sent Viewed Ma…" at bounding box center [344, 198] width 135 height 672
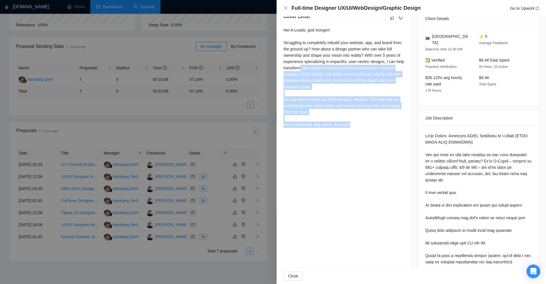
click at [399, 128] on div "Hei A-Leads, god morgen! Struggling to completely rebuild your website, app, an…" at bounding box center [344, 78] width 121 height 103
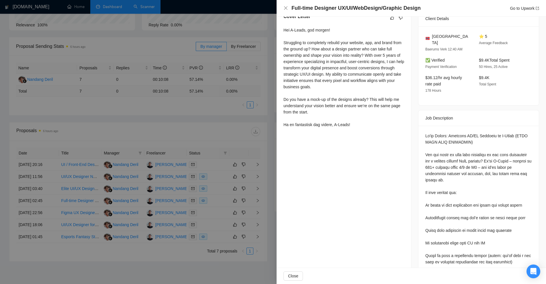
scroll to position [97, 0]
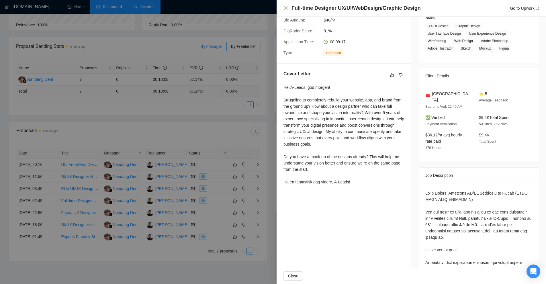
click at [210, 198] on div at bounding box center [273, 142] width 546 height 284
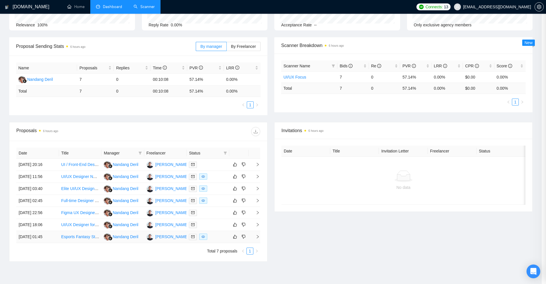
click at [212, 243] on td at bounding box center [208, 237] width 43 height 12
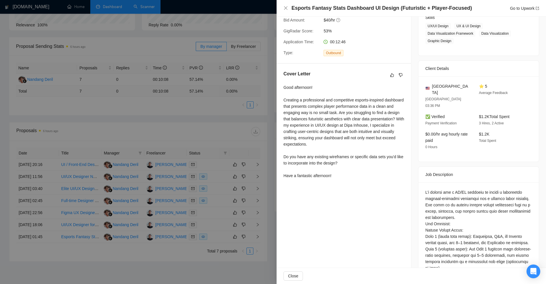
scroll to position [197, 0]
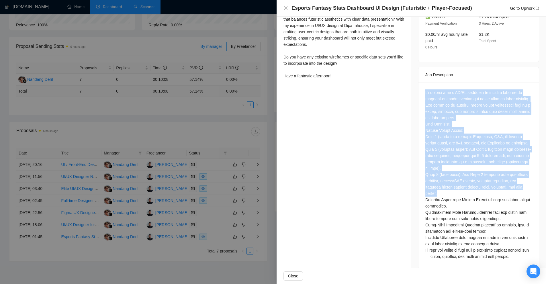
drag, startPoint x: 429, startPoint y: 90, endPoint x: 468, endPoint y: 198, distance: 115.6
click at [465, 189] on div at bounding box center [479, 174] width 107 height 170
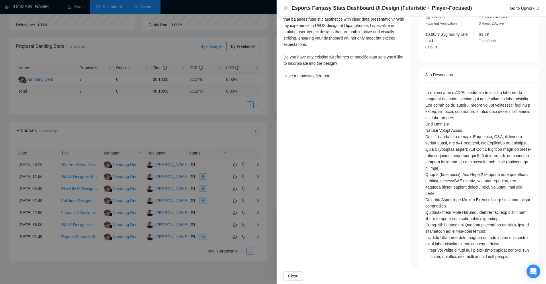
click at [468, 198] on div at bounding box center [479, 174] width 107 height 170
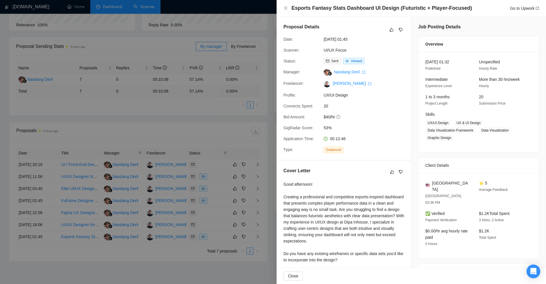
click at [201, 102] on div at bounding box center [273, 142] width 546 height 284
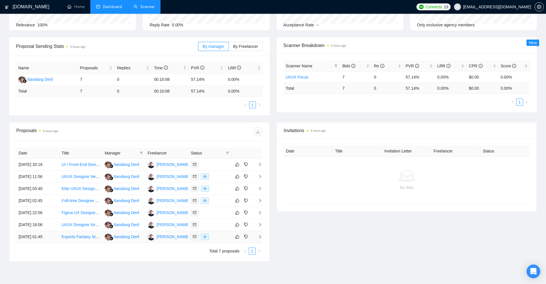
click at [211, 238] on div at bounding box center [210, 237] width 38 height 7
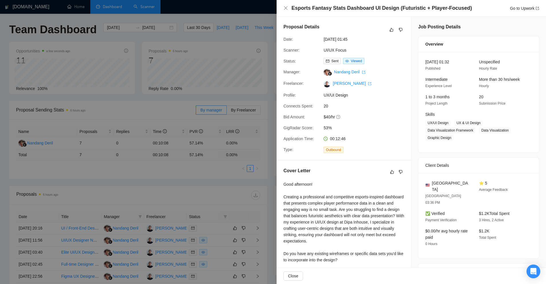
click at [202, 71] on div at bounding box center [273, 142] width 546 height 284
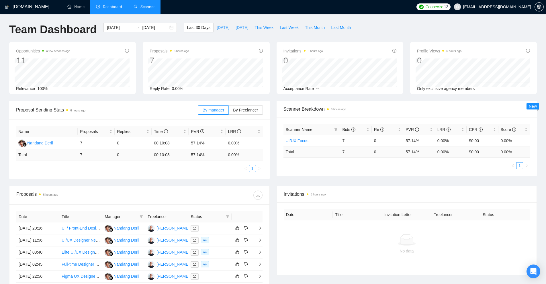
click at [134, 7] on link "Scanner" at bounding box center [144, 6] width 21 height 5
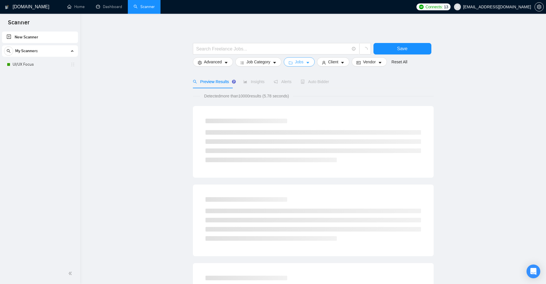
click at [301, 63] on span "Jobs" at bounding box center [299, 62] width 9 height 6
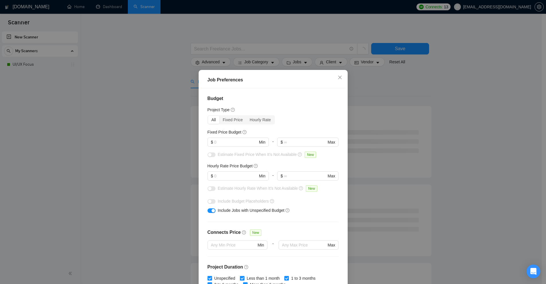
click at [406, 85] on div "Job Preferences Budget Project Type All Fixed Price Hourly Rate Fixed Price Bud…" at bounding box center [273, 142] width 546 height 284
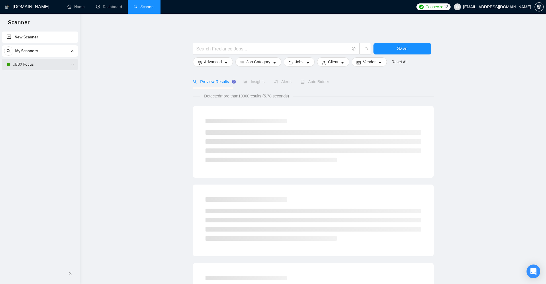
click at [32, 68] on link "UI/UX Focus" at bounding box center [40, 64] width 54 height 11
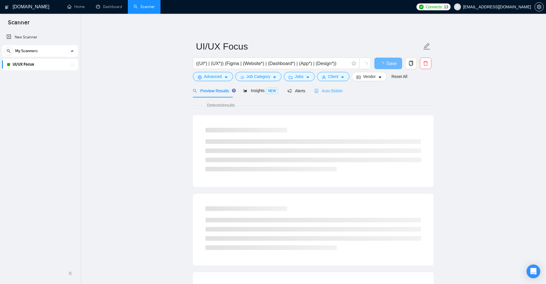
click at [330, 85] on div "Auto Bidder" at bounding box center [329, 90] width 28 height 13
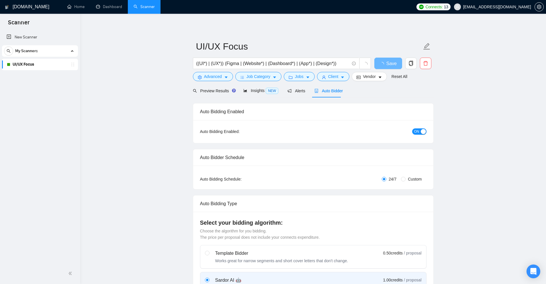
checkbox input "true"
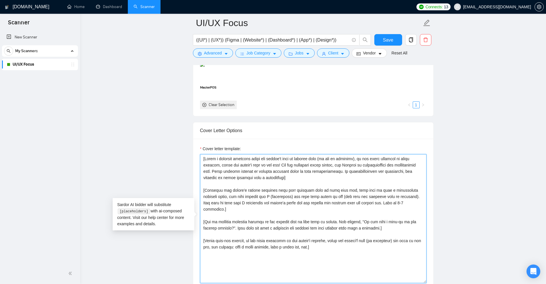
scroll to position [586, 0]
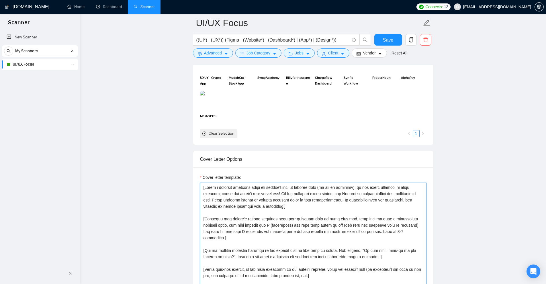
drag, startPoint x: 348, startPoint y: 161, endPoint x: 217, endPoint y: 201, distance: 137.2
click at [262, 209] on textarea "Cover letter template:" at bounding box center [313, 247] width 227 height 129
click at [318, 235] on textarea "Cover letter template:" at bounding box center [313, 247] width 227 height 129
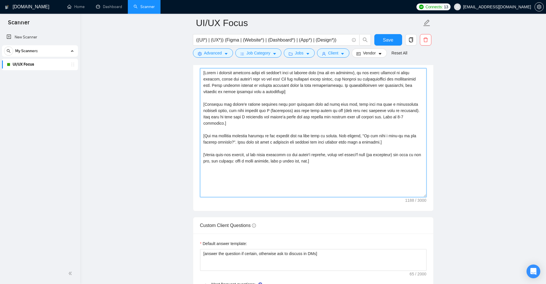
drag, startPoint x: 392, startPoint y: 160, endPoint x: 165, endPoint y: 42, distance: 256.1
click at [165, 42] on main "UI/UX Focus ((UI*) | (UX*)) (Figma | (Website*) | (Dashboard*) | (App*) | (Desi…" at bounding box center [313, 197] width 448 height 1750
click at [489, 135] on main "UI/UX Focus ((UI*) | (UX*)) (Figma | (Website*) | (Dashboard*) | (App*) | (Desi…" at bounding box center [313, 197] width 448 height 1750
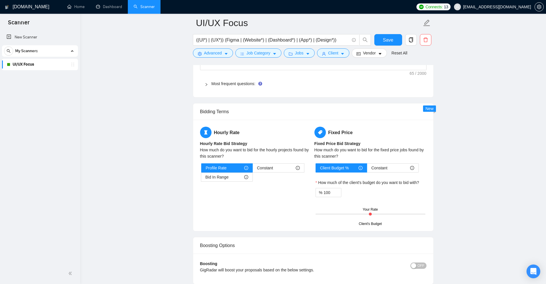
scroll to position [672, 0]
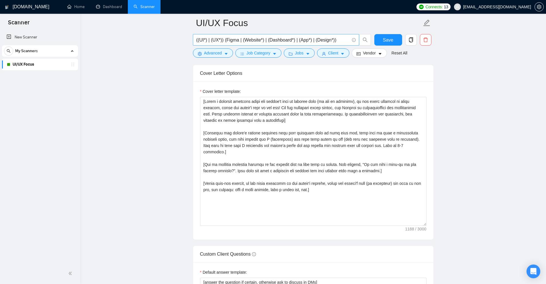
click at [195, 40] on span "((UI*) | (UX*)) (Figma | (Website*) | (Dashboard*) | (App*) | (Design*))" at bounding box center [276, 39] width 166 height 11
drag, startPoint x: 196, startPoint y: 40, endPoint x: 341, endPoint y: 41, distance: 145.1
click at [341, 41] on input "((UI*) | (UX*)) (Figma | (Website*) | (Dashboard*) | (App*) | (Design*))" at bounding box center [272, 39] width 153 height 7
click at [327, 37] on input "((UI*) | (UX*)) (Figma | (Website*) | (Dashboard*) | (App*) | (Design*))" at bounding box center [272, 39] width 153 height 7
drag, startPoint x: 258, startPoint y: 40, endPoint x: 251, endPoint y: 42, distance: 6.9
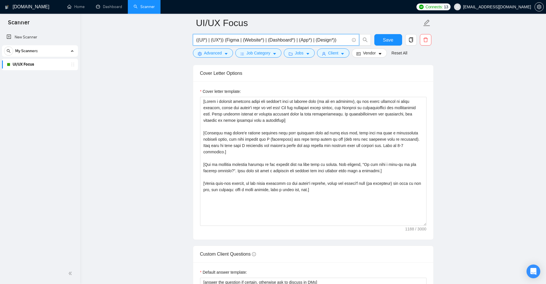
click at [251, 42] on input "((UI*) | (UX*)) (Figma | (Website*) | (Dashboard*) | (App*) | (Design*))" at bounding box center [272, 39] width 153 height 7
drag, startPoint x: 322, startPoint y: 40, endPoint x: 338, endPoint y: 40, distance: 15.5
click at [338, 40] on input "((UI*) | (UX*)) (Figma | (Web*) | (site*) | (Dashboard*) | (App*) | (Design*))" at bounding box center [272, 39] width 153 height 7
drag, startPoint x: 325, startPoint y: 39, endPoint x: 336, endPoint y: 40, distance: 10.1
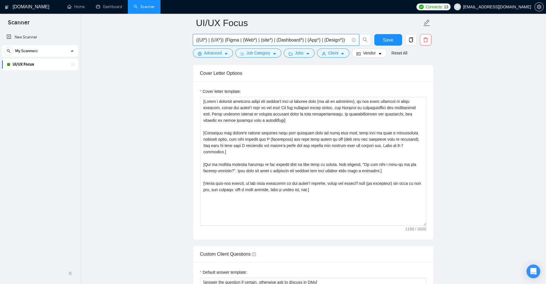
click at [336, 40] on input "((UI*) | (UX*)) (Figma | (Web*) | (site*) | (Dashboard*) | (App*) | (Design*))" at bounding box center [272, 39] width 153 height 7
click at [336, 43] on input "((UI*) | (UX*)) (Figma | (Web*) | (site*) | (Dashboard*) | (App*) | (Design*))" at bounding box center [272, 39] width 153 height 7
drag, startPoint x: 344, startPoint y: 40, endPoint x: 209, endPoint y: 41, distance: 134.5
click at [209, 41] on input "((UI*) | (UX*)) (Figma | (Web*) | (site*) | (Dashboard*) | (App*) | (Design*))" at bounding box center [272, 39] width 153 height 7
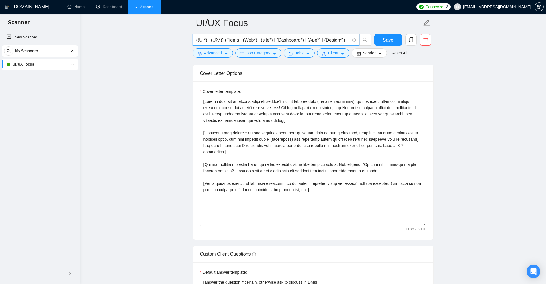
click at [209, 41] on input "((UI*) | (UX*)) (Figma | (Web*) | (site*) | (Dashboard*) | (App*) | (Design*))" at bounding box center [272, 39] width 153 height 7
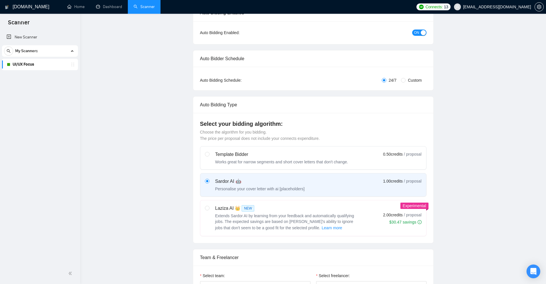
scroll to position [0, 0]
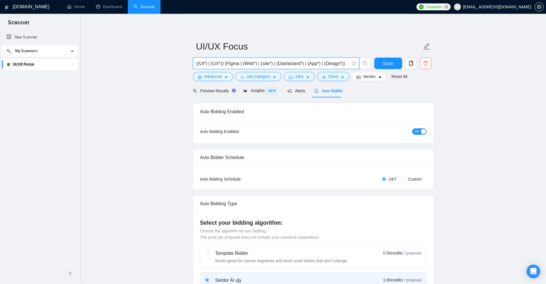
type input "((UI*) | (UX*)) (Figma | (Web*) | (site*) | (Dashboard*) | (App*) | (Design*))"
click at [221, 93] on div "Preview Results" at bounding box center [213, 91] width 41 height 6
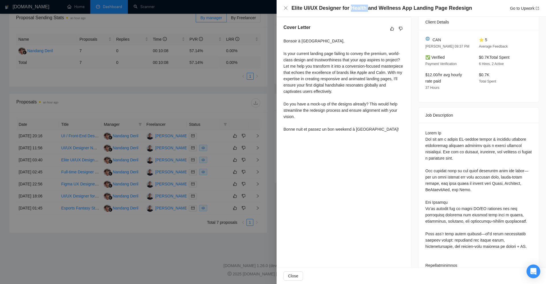
scroll to position [29, 0]
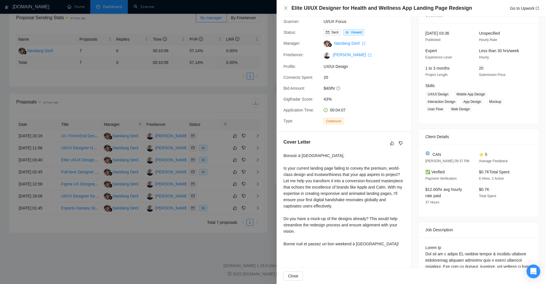
click at [228, 78] on div at bounding box center [273, 142] width 546 height 284
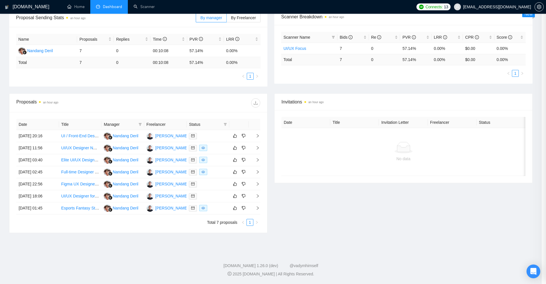
scroll to position [0, 0]
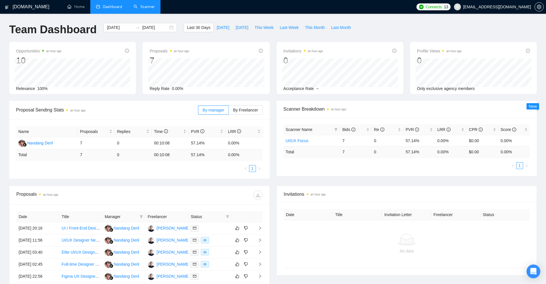
click at [141, 9] on link "Scanner" at bounding box center [144, 6] width 21 height 5
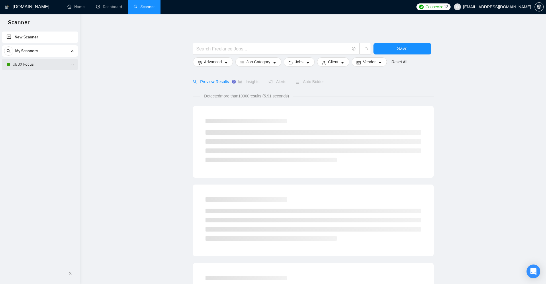
click at [37, 66] on link "UI/UX Focus" at bounding box center [40, 64] width 54 height 11
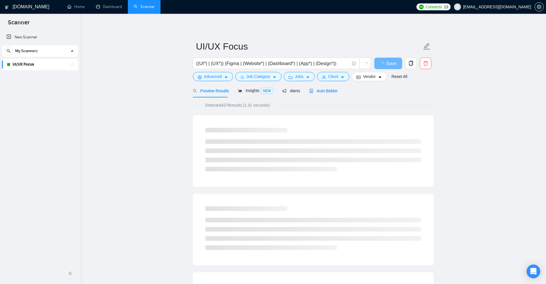
click at [330, 93] on span "Auto Bidder" at bounding box center [323, 91] width 28 height 5
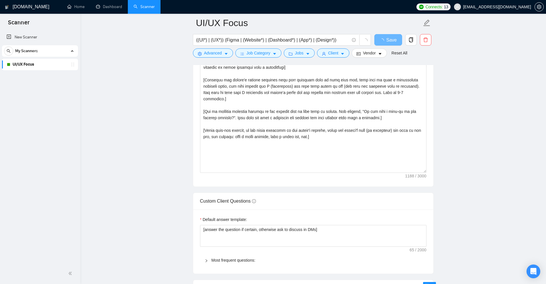
scroll to position [545, 0]
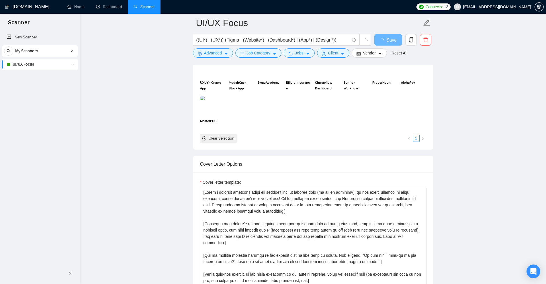
click at [339, 173] on div "Cover letter template:" at bounding box center [313, 251] width 240 height 158
click at [340, 216] on textarea "Cover letter template:" at bounding box center [313, 252] width 227 height 129
paste textarea "I’ve just completed [put ‘an exact project’ or ‘a very similar project’ dependi…"
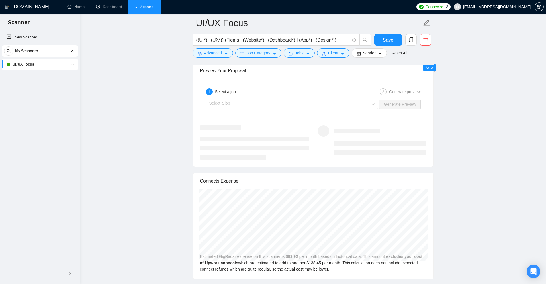
scroll to position [1159, 0]
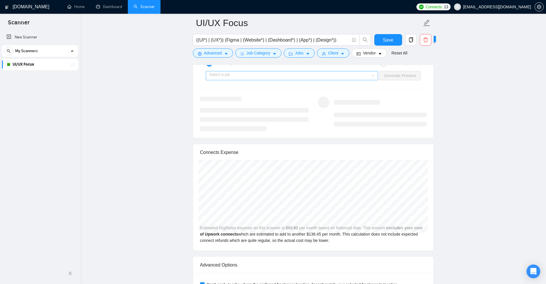
click at [319, 77] on input "search" at bounding box center [290, 75] width 162 height 9
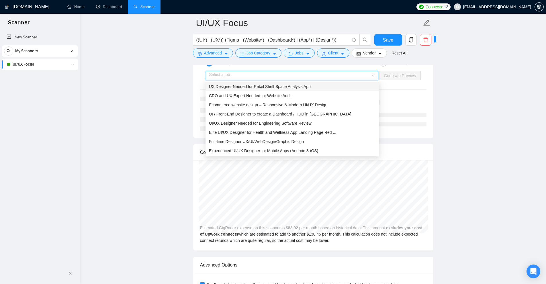
click at [270, 87] on span "UX Designer Needed for Retail Shelf Space Analysis App" at bounding box center [260, 86] width 102 height 5
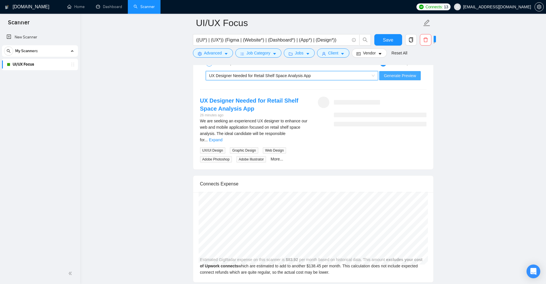
click at [410, 73] on span "Generate Preview" at bounding box center [400, 76] width 32 height 6
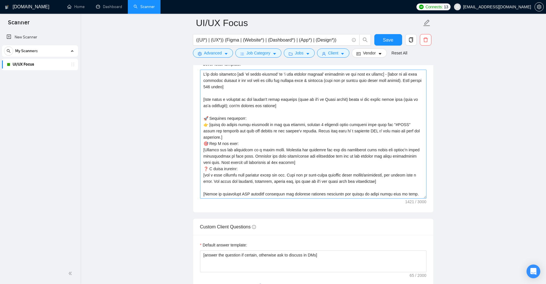
scroll to position [671, 0]
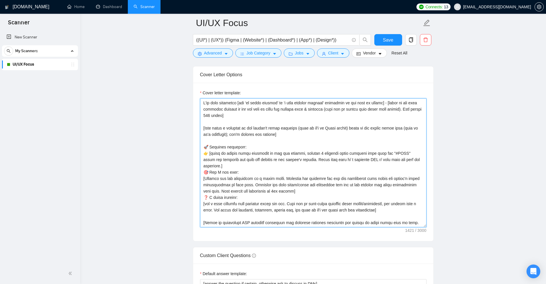
drag, startPoint x: 265, startPoint y: 132, endPoint x: 191, endPoint y: 124, distance: 73.8
click at [189, 124] on main "UI/UX Focus ((UI*) | (UX*)) (Figma | (Website*) | (Dashboard*) | (App*) | (Desi…" at bounding box center [313, 243] width 448 height 1782
click at [355, 155] on textarea "Cover letter template:" at bounding box center [313, 162] width 227 height 129
click at [319, 133] on textarea "Cover letter template:" at bounding box center [313, 162] width 227 height 129
drag, startPoint x: 209, startPoint y: 124, endPoint x: 342, endPoint y: 133, distance: 132.8
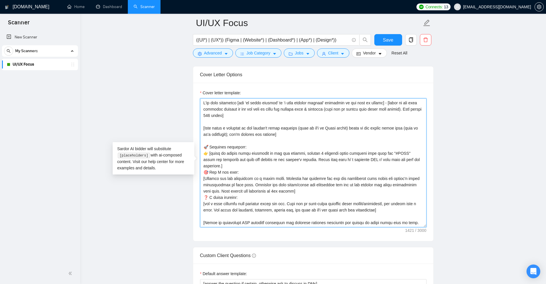
click at [342, 133] on textarea "Cover letter template:" at bounding box center [313, 162] width 227 height 129
drag, startPoint x: 294, startPoint y: 128, endPoint x: 340, endPoint y: 128, distance: 45.9
click at [340, 128] on textarea "Cover letter template:" at bounding box center [313, 162] width 227 height 129
click at [303, 131] on textarea "Cover letter template:" at bounding box center [313, 162] width 227 height 129
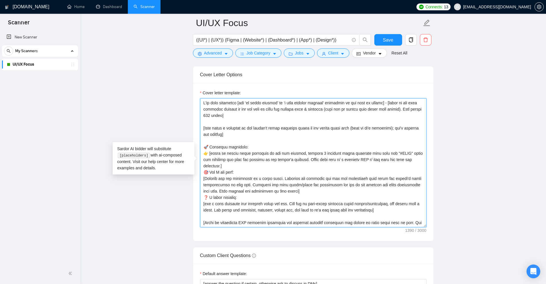
drag, startPoint x: 286, startPoint y: 138, endPoint x: 189, endPoint y: 125, distance: 97.1
click at [189, 125] on main "UI/UX Focus ((UI*) | (UX*)) (Figma | (Website*) | (Dashboard*) | (App*) | (Desi…" at bounding box center [313, 243] width 448 height 1782
click at [295, 132] on textarea "Cover letter template:" at bounding box center [313, 162] width 227 height 129
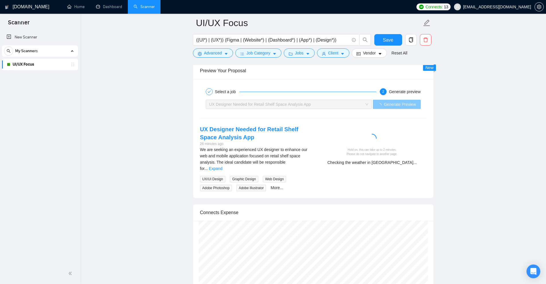
scroll to position [1101, 0]
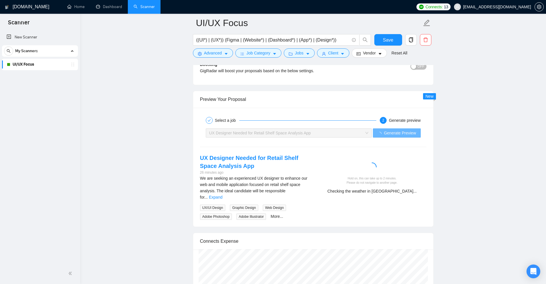
type textarea "I’ve just completed [put ‘an exact project’ or ‘a very similar project’ dependi…"
drag, startPoint x: 371, startPoint y: 193, endPoint x: 460, endPoint y: 194, distance: 88.6
click at [342, 173] on div at bounding box center [372, 168] width 104 height 11
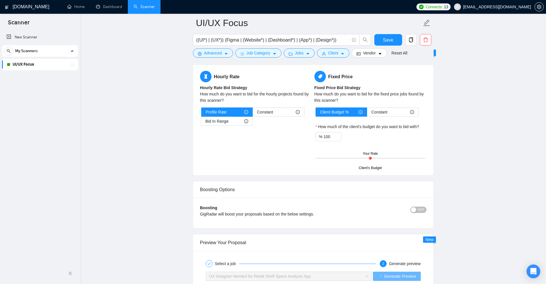
scroll to position [1159, 0]
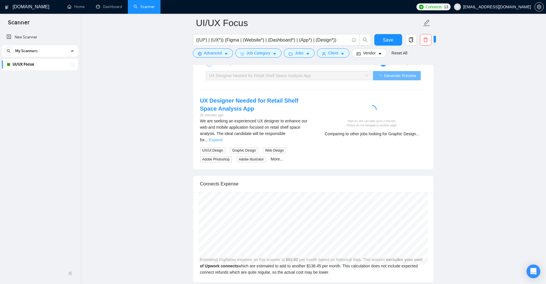
click at [223, 138] on link "Expand" at bounding box center [215, 140] width 13 height 5
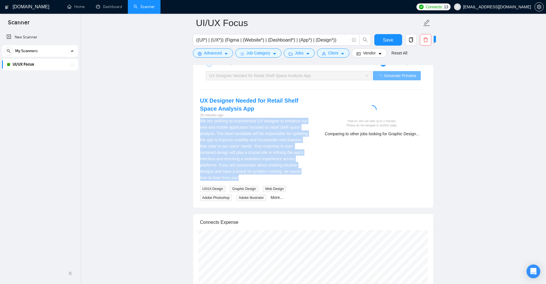
drag, startPoint x: 202, startPoint y: 121, endPoint x: 312, endPoint y: 173, distance: 121.5
click at [312, 173] on div "UX Designer Needed for Retail Shelf Space Analysis App 26 minutes ago We are se…" at bounding box center [255, 149] width 118 height 105
click at [311, 173] on div "UX Designer Needed for Retail Shelf Space Analysis App 26 minutes ago We are se…" at bounding box center [255, 149] width 118 height 105
drag, startPoint x: 311, startPoint y: 173, endPoint x: 196, endPoint y: 119, distance: 126.0
click at [196, 119] on div "UX Designer Needed for Retail Shelf Space Analysis App 26 minutes ago We are se…" at bounding box center [255, 149] width 118 height 105
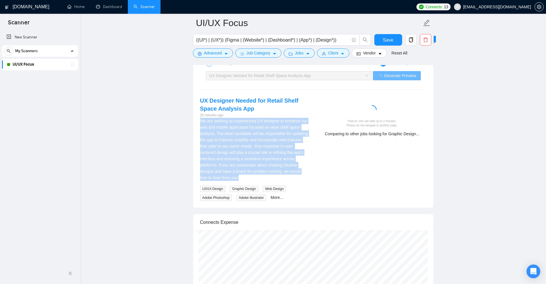
click at [218, 119] on div "We are seeking an experienced UX designer to enhance our web and mobile applica…" at bounding box center [254, 149] width 109 height 63
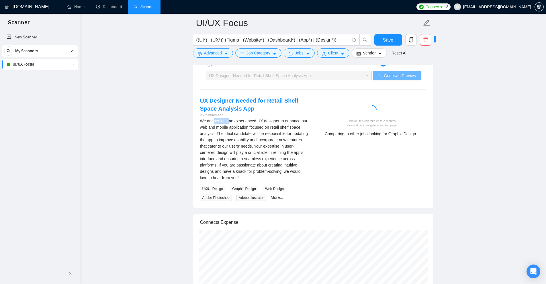
click at [218, 119] on div "We are seeking an experienced UX designer to enhance our web and mobile applica…" at bounding box center [254, 149] width 109 height 63
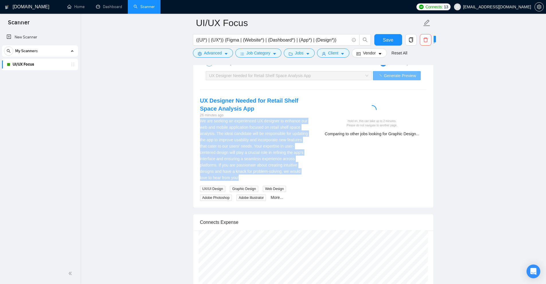
click at [218, 119] on div "We are seeking an experienced UX designer to enhance our web and mobile applica…" at bounding box center [254, 149] width 109 height 63
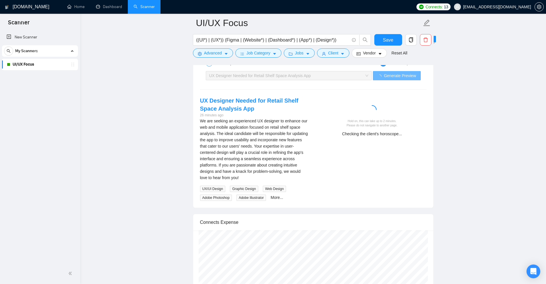
click at [405, 167] on div "UX Designer Needed for Retail Shelf Space Analysis App 26 minutes ago We are se…" at bounding box center [314, 149] width 236 height 105
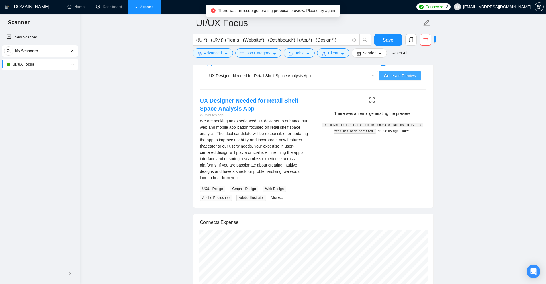
click at [405, 76] on span "Generate Preview" at bounding box center [400, 76] width 32 height 6
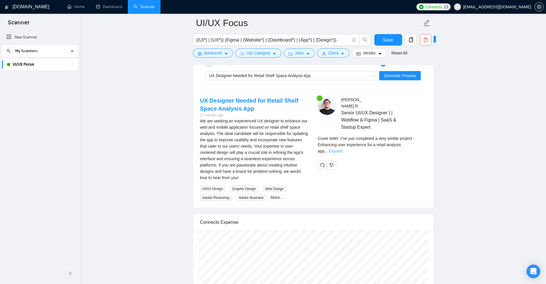
click at [343, 149] on link "Expand" at bounding box center [335, 151] width 13 height 5
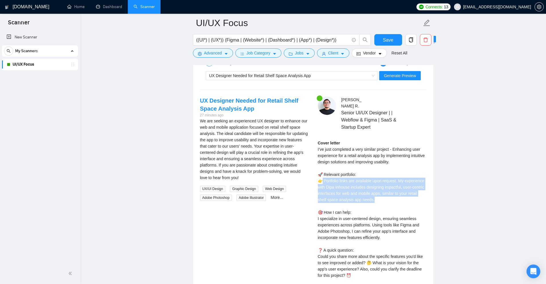
drag, startPoint x: 345, startPoint y: 188, endPoint x: 391, endPoint y: 201, distance: 48.1
click at [391, 201] on div "Cover letter I’ve just completed a very similar project - Enhancing user experi…" at bounding box center [372, 222] width 109 height 164
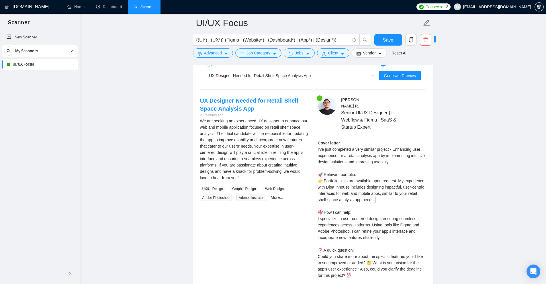
click at [391, 201] on div "Cover letter I’ve just completed a very similar project - Enhancing user experi…" at bounding box center [372, 222] width 109 height 164
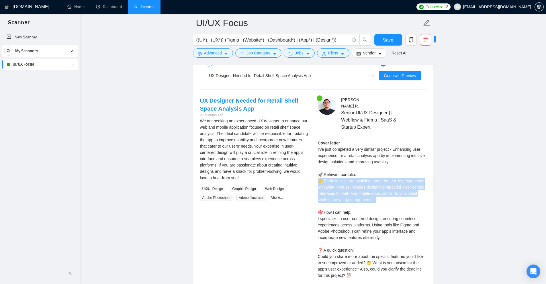
drag, startPoint x: 391, startPoint y: 201, endPoint x: 347, endPoint y: 182, distance: 48.4
click at [347, 182] on div "Cover letter I’ve just completed a very similar project - Enhancing user experi…" at bounding box center [372, 222] width 109 height 164
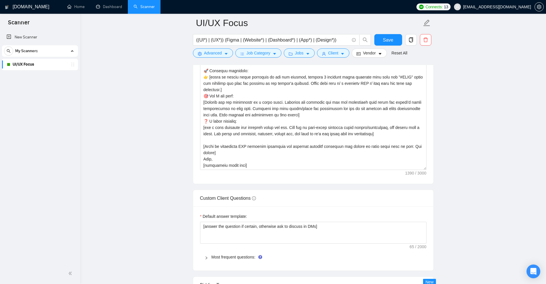
scroll to position [786, 0]
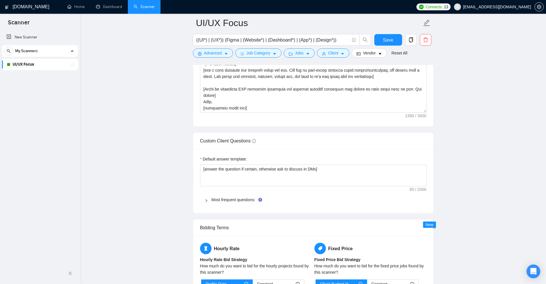
click at [222, 204] on div "Most frequent questions:" at bounding box center [313, 199] width 227 height 13
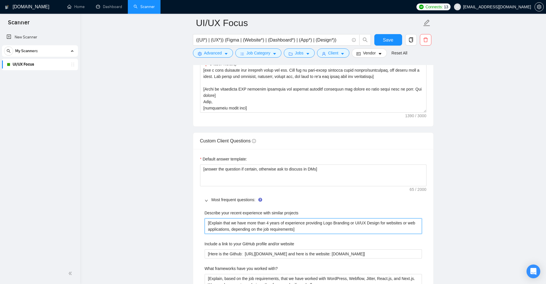
drag, startPoint x: 301, startPoint y: 226, endPoint x: 171, endPoint y: 186, distance: 136.5
click at [316, 227] on projects "[Explain that we have more than 4 years of experience providing Logo Branding o…" at bounding box center [313, 226] width 217 height 15
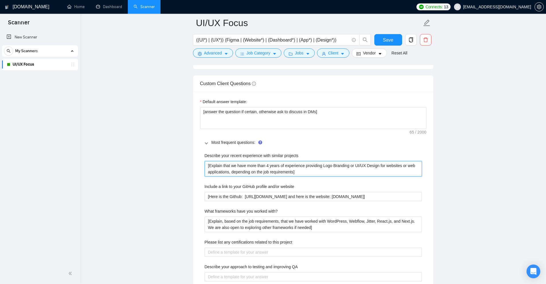
drag, startPoint x: 316, startPoint y: 175, endPoint x: 77, endPoint y: 140, distance: 241.4
click at [77, 140] on section "Scanner New Scanner My Scanners UI/UX Focus GigRadar.io Home Dashboard Scanner …" at bounding box center [273, 256] width 546 height 2198
paste projects "don’t write the following, use it as context, | is a separator #REFS: Project |…"
type projects "[don’t write the following, use it as context, | is a separator #REFS: Project …"
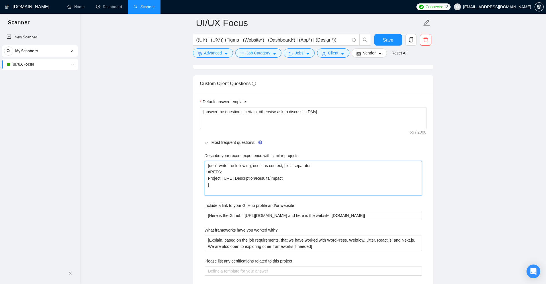
drag, startPoint x: 284, startPoint y: 181, endPoint x: 206, endPoint y: 178, distance: 78.4
click at [206, 178] on projects "[don’t write the following, use it as context, | is a separator #REFS: Project …" at bounding box center [313, 178] width 217 height 34
click at [252, 177] on projects "[don’t write the following, use it as context, | is a separator #REFS: Project …" at bounding box center [313, 178] width 217 height 34
drag, startPoint x: 252, startPoint y: 177, endPoint x: 277, endPoint y: 176, distance: 24.7
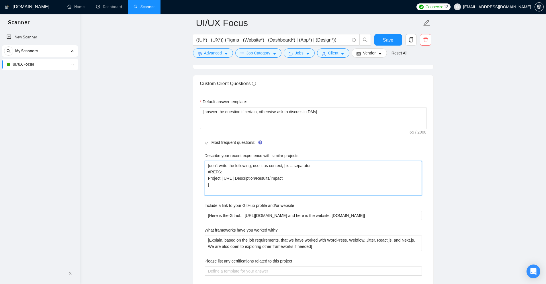
click at [248, 180] on projects "[don’t write the following, use it as context, | is a separator #REFS: Project …" at bounding box center [313, 178] width 217 height 34
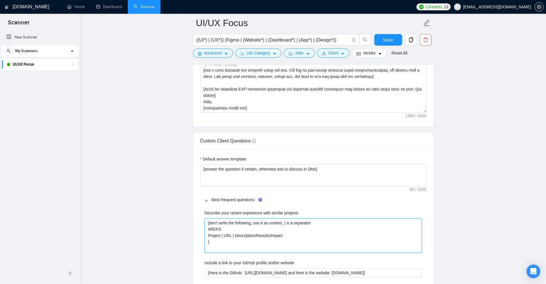
type projects "[Explain that we have more than 4 years of experience providing Logo Branding o…"
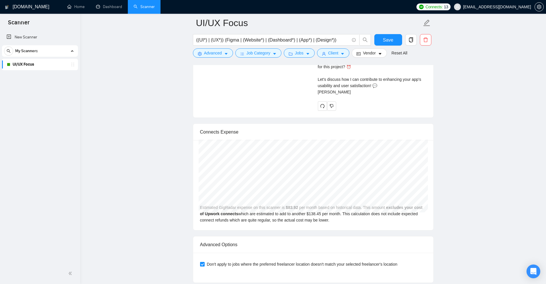
scroll to position [1388, 0]
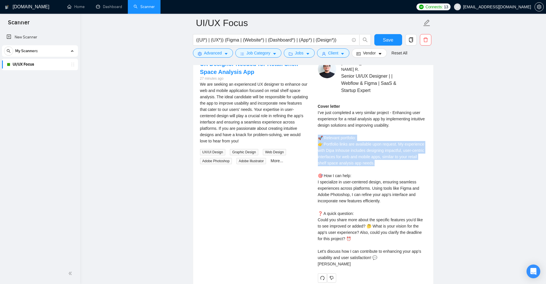
drag, startPoint x: 330, startPoint y: 147, endPoint x: 385, endPoint y: 162, distance: 57.5
click at [385, 162] on div "Cover letter I’ve just completed a very similar project - Enhancing user experi…" at bounding box center [372, 185] width 109 height 164
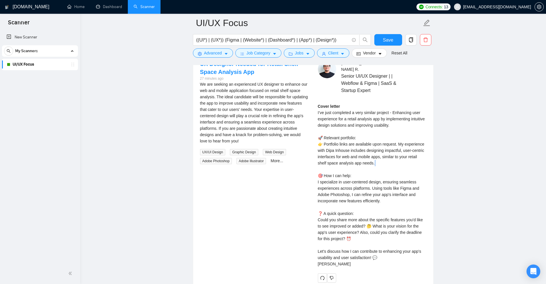
click at [385, 162] on div "Cover letter I’ve just completed a very similar project - Enhancing user experi…" at bounding box center [372, 185] width 109 height 164
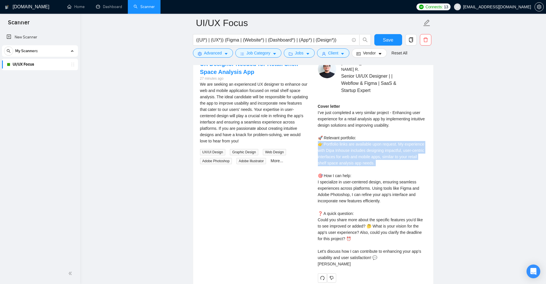
click at [385, 162] on div "Cover letter I’ve just completed a very similar project - Enhancing user experi…" at bounding box center [372, 185] width 109 height 164
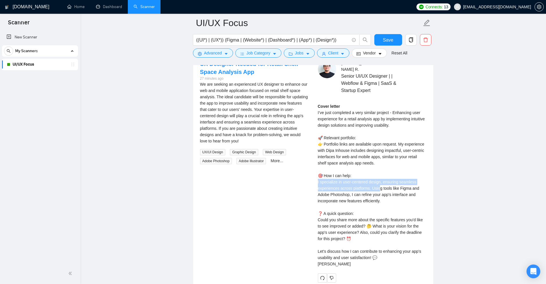
drag, startPoint x: 315, startPoint y: 182, endPoint x: 379, endPoint y: 187, distance: 63.3
click at [379, 187] on div "Ahmad Zaky R . Senior UI/UX Designer | | Webflow & Figma | SaaS & Startup Exper…" at bounding box center [372, 171] width 118 height 223
click at [383, 187] on div "Cover letter I’ve just completed a very similar project - Enhancing user experi…" at bounding box center [372, 185] width 109 height 164
drag, startPoint x: 368, startPoint y: 187, endPoint x: 369, endPoint y: 195, distance: 8.1
click at [362, 195] on div "Cover letter I’ve just completed a very similar project - Enhancing user experi…" at bounding box center [372, 185] width 109 height 164
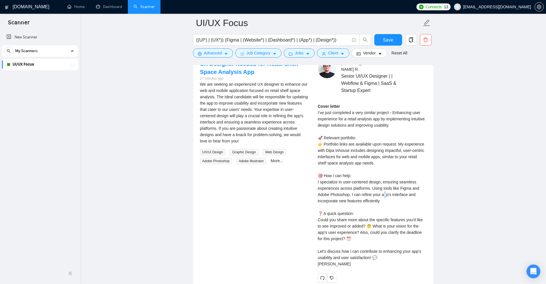
click at [385, 195] on div "Cover letter I’ve just completed a very similar project - Enhancing user experi…" at bounding box center [372, 185] width 109 height 164
click at [411, 200] on div "Cover letter I’ve just completed a very similar project - Enhancing user experi…" at bounding box center [372, 185] width 109 height 164
click at [393, 193] on div "Cover letter I’ve just completed a very similar project - Enhancing user experi…" at bounding box center [372, 185] width 109 height 164
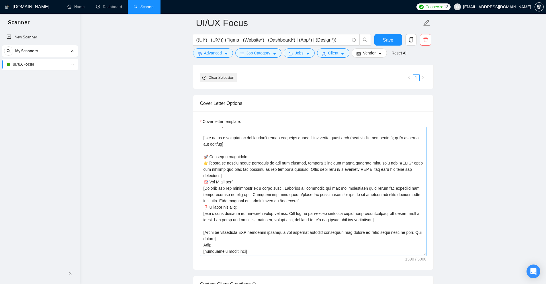
scroll to position [0, 0]
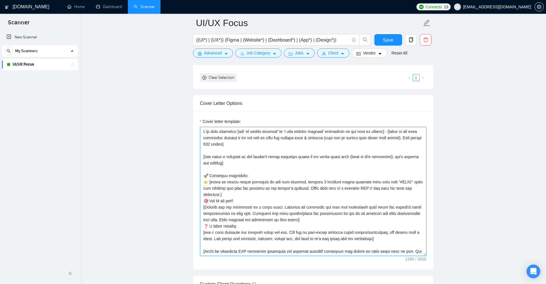
click at [207, 210] on textarea "Cover letter template:" at bounding box center [313, 191] width 227 height 129
click at [329, 222] on textarea "Cover letter template:" at bounding box center [313, 191] width 227 height 129
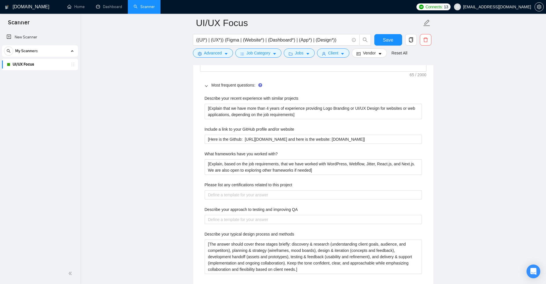
scroll to position [814, 0]
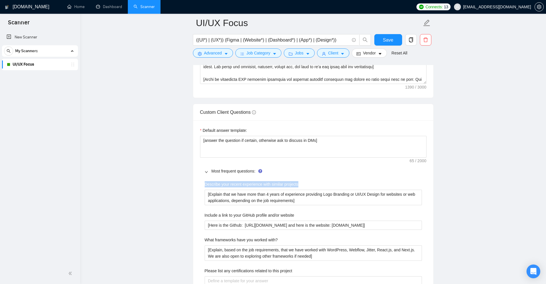
drag, startPoint x: 252, startPoint y: 184, endPoint x: 330, endPoint y: 186, distance: 77.7
click at [330, 186] on div "Describe your recent experience with similar projects [Explain that we have mor…" at bounding box center [313, 274] width 227 height 193
click at [321, 199] on projects "[Explain that we have more than 4 years of experience providing Logo Branding o…" at bounding box center [313, 197] width 217 height 15
click at [293, 202] on projects "[Explain that we have more than 4 years of experience providing Logo Branding o…" at bounding box center [313, 197] width 217 height 15
click at [295, 201] on projects "[Explain that we have more than 4 years of experience providing Logo Branding o…" at bounding box center [313, 197] width 217 height 15
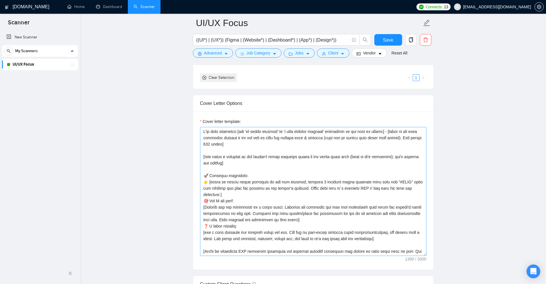
scroll to position [614, 0]
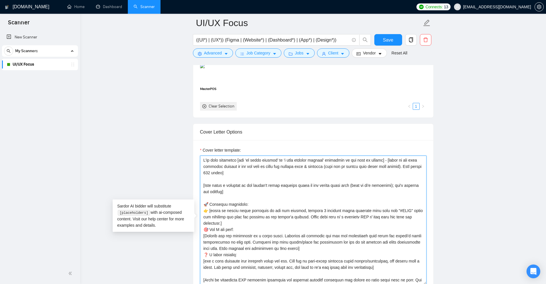
drag, startPoint x: 202, startPoint y: 204, endPoint x: 289, endPoint y: 222, distance: 88.7
click at [289, 222] on textarea "Cover letter template:" at bounding box center [313, 220] width 227 height 129
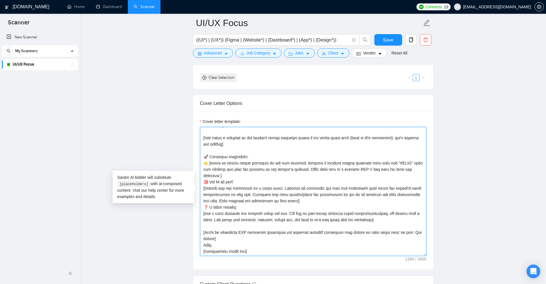
drag, startPoint x: 287, startPoint y: 192, endPoint x: 195, endPoint y: 180, distance: 92.2
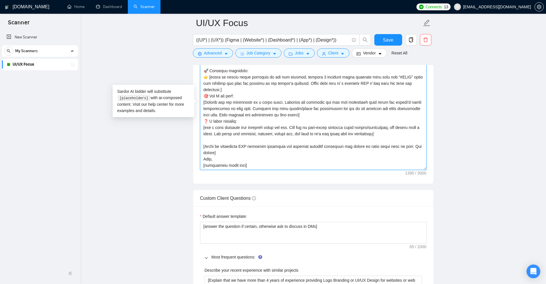
scroll to position [814, 0]
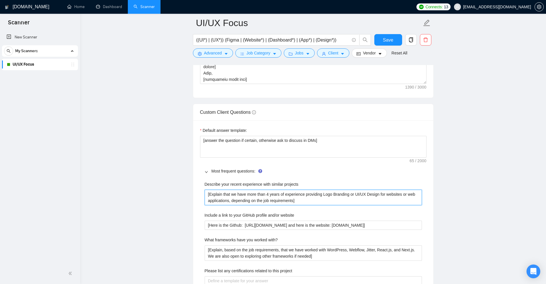
drag, startPoint x: 194, startPoint y: 187, endPoint x: 155, endPoint y: 180, distance: 39.4
click at [153, 180] on main "UI/UX Focus ((UI*) | (UX*)) (Figma | (Website*) | (Dashboard*) | (App*) | (Desi…" at bounding box center [313, 274] width 448 height 2131
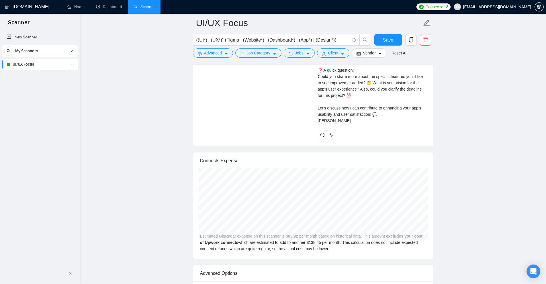
scroll to position [1388, 0]
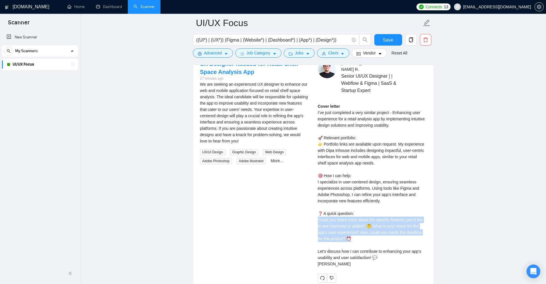
drag, startPoint x: 317, startPoint y: 222, endPoint x: 370, endPoint y: 239, distance: 55.8
click at [370, 239] on div "Ahmad Zaky R . Senior UI/UX Designer | | Webflow & Figma | SaaS & Startup Exper…" at bounding box center [372, 171] width 118 height 223
click at [370, 239] on div "Cover letter I’ve just completed a very similar project - Enhancing user experi…" at bounding box center [372, 185] width 109 height 164
drag, startPoint x: 367, startPoint y: 224, endPoint x: 360, endPoint y: 245, distance: 22.3
click at [360, 245] on div "Cover letter I’ve just completed a very similar project - Enhancing user experi…" at bounding box center [372, 185] width 109 height 164
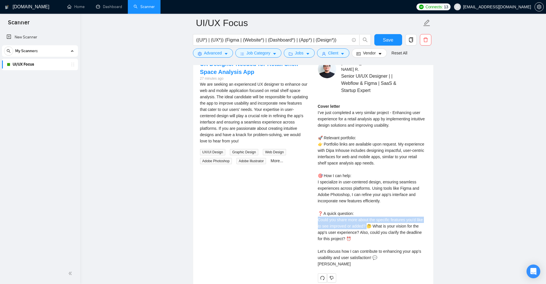
drag, startPoint x: 341, startPoint y: 221, endPoint x: 367, endPoint y: 226, distance: 26.2
click at [367, 226] on div "Ahmad Zaky R . Senior UI/UX Designer | | Webflow & Figma | SaaS & Startup Exper…" at bounding box center [372, 171] width 118 height 223
click at [390, 226] on div "Cover letter I’ve just completed a very similar project - Enhancing user experi…" at bounding box center [372, 185] width 109 height 164
drag, startPoint x: 316, startPoint y: 221, endPoint x: 367, endPoint y: 225, distance: 50.9
click at [367, 225] on div "Ahmad Zaky R . Senior UI/UX Designer | | Webflow & Figma | SaaS & Startup Exper…" at bounding box center [372, 171] width 118 height 223
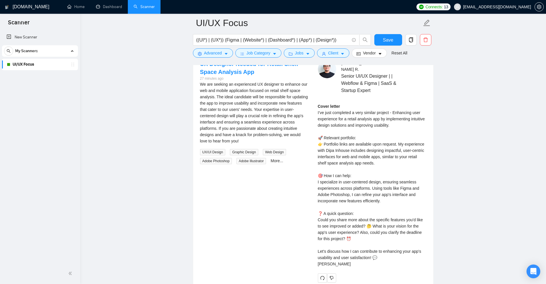
click at [362, 215] on div "Cover letter I’ve just completed a very similar project - Enhancing user experi…" at bounding box center [372, 185] width 109 height 164
click at [318, 219] on div "Cover letter I’ve just completed a very similar project - Enhancing user experi…" at bounding box center [372, 185] width 109 height 164
drag, startPoint x: 318, startPoint y: 219, endPoint x: 359, endPoint y: 227, distance: 41.8
click at [359, 227] on div "Cover letter I’ve just completed a very similar project - Enhancing user experi…" at bounding box center [372, 185] width 109 height 164
click at [370, 242] on div "Cover letter I’ve just completed a very similar project - Enhancing user experi…" at bounding box center [372, 185] width 109 height 164
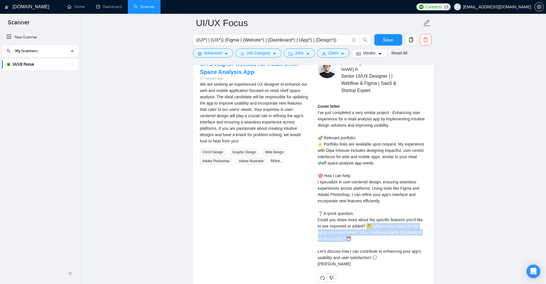
drag, startPoint x: 367, startPoint y: 225, endPoint x: 403, endPoint y: 238, distance: 38.4
click at [405, 238] on div "Cover letter I’ve just completed a very similar project - Enhancing user experi…" at bounding box center [372, 185] width 109 height 164
click at [402, 238] on div "Cover letter I’ve just completed a very similar project - Enhancing user experi…" at bounding box center [372, 185] width 109 height 164
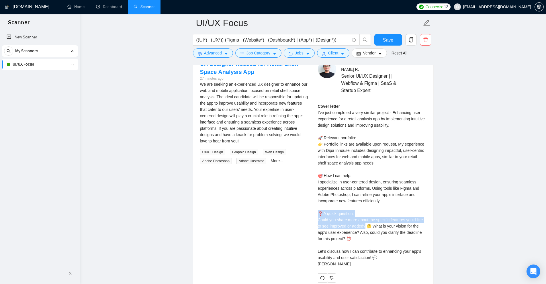
drag, startPoint x: 312, startPoint y: 217, endPoint x: 365, endPoint y: 226, distance: 54.2
click at [365, 226] on div "UX Designer Needed for Retail Shelf Space Analysis App 27 minutes ago We are se…" at bounding box center [314, 171] width 236 height 223
drag, startPoint x: 367, startPoint y: 237, endPoint x: 362, endPoint y: 242, distance: 7.3
click at [368, 237] on div "Cover letter I’ve just completed a very similar project - Enhancing user experi…" at bounding box center [372, 185] width 109 height 164
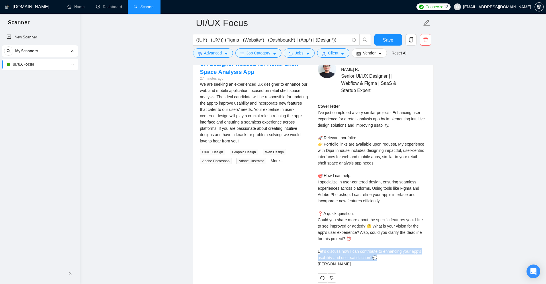
drag, startPoint x: 388, startPoint y: 259, endPoint x: 321, endPoint y: 251, distance: 67.5
click at [320, 251] on div "Cover letter I’ve just completed a very similar project - Enhancing user experi…" at bounding box center [372, 185] width 109 height 164
click at [322, 250] on div "Cover letter I’ve just completed a very similar project - Enhancing user experi…" at bounding box center [372, 185] width 109 height 164
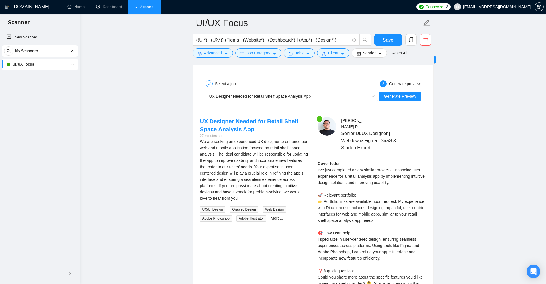
scroll to position [1359, 0]
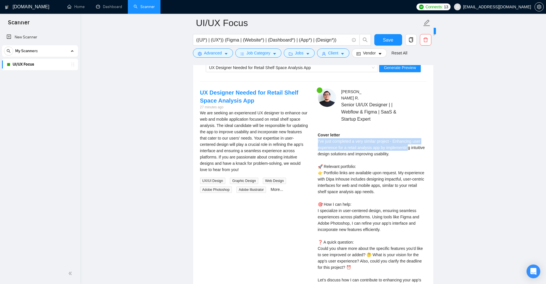
drag, startPoint x: 315, startPoint y: 139, endPoint x: 408, endPoint y: 148, distance: 93.0
click at [408, 148] on div "Ahmad Zaky R . Senior UI/UX Designer | | Webflow & Figma | SaaS & Startup Exper…" at bounding box center [372, 200] width 118 height 223
click at [408, 148] on div "Cover letter I’ve just completed a very similar project - Enhancing user experi…" at bounding box center [372, 214] width 109 height 164
drag, startPoint x: 367, startPoint y: 148, endPoint x: 402, endPoint y: 153, distance: 35.9
click at [402, 153] on div "Cover letter I’ve just completed a very similar project - Enhancing user experi…" at bounding box center [372, 214] width 109 height 164
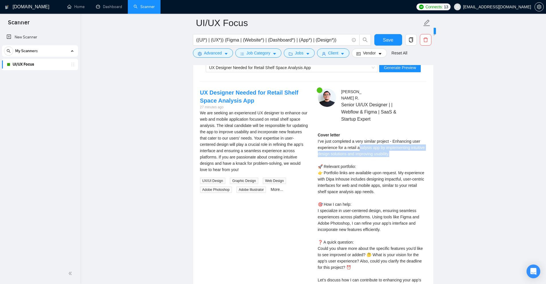
click at [402, 153] on div "Cover letter I’ve just completed a very similar project - Enhancing user experi…" at bounding box center [372, 214] width 109 height 164
drag, startPoint x: 316, startPoint y: 155, endPoint x: 413, endPoint y: 157, distance: 97.2
click at [408, 157] on div "Ahmad Zaky R . Senior UI/UX Designer | | Webflow & Figma | SaaS & Startup Exper…" at bounding box center [372, 200] width 118 height 223
click at [415, 157] on div "Cover letter I’ve just completed a very similar project - Enhancing user experi…" at bounding box center [372, 214] width 109 height 164
click at [399, 156] on div "Cover letter I’ve just completed a very similar project - Enhancing user experi…" at bounding box center [372, 214] width 109 height 164
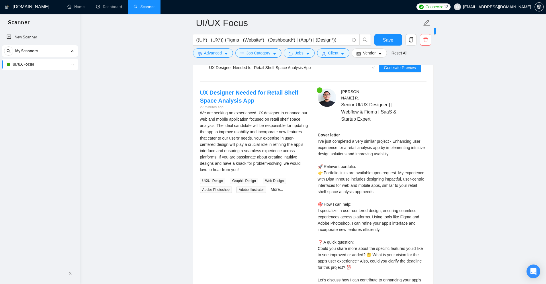
click at [399, 156] on div "Cover letter I’ve just completed a very similar project - Enhancing user experi…" at bounding box center [372, 214] width 109 height 164
drag, startPoint x: 391, startPoint y: 152, endPoint x: 395, endPoint y: 143, distance: 9.8
click at [395, 143] on div "Cover letter I’ve just completed a very similar project - Enhancing user experi…" at bounding box center [372, 214] width 109 height 164
click at [390, 142] on div "Cover letter I’ve just completed a very similar project - Enhancing user experi…" at bounding box center [372, 214] width 109 height 164
click at [388, 144] on div "Cover letter I’ve just completed a very similar project - Enhancing user experi…" at bounding box center [372, 214] width 109 height 164
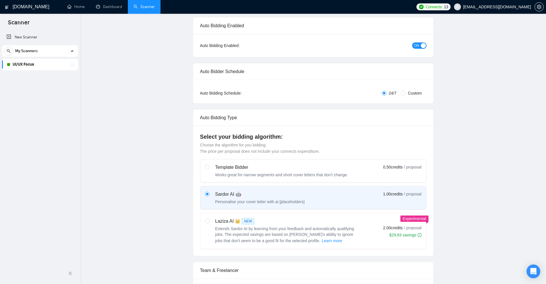
scroll to position [0, 0]
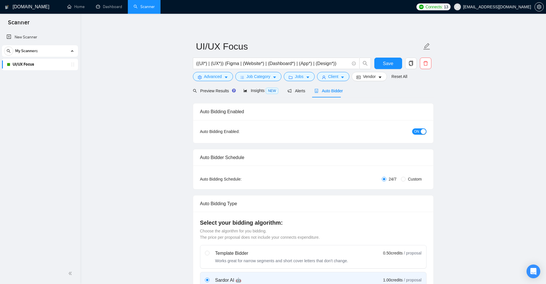
click at [324, 91] on span "Auto Bidder" at bounding box center [329, 91] width 28 height 5
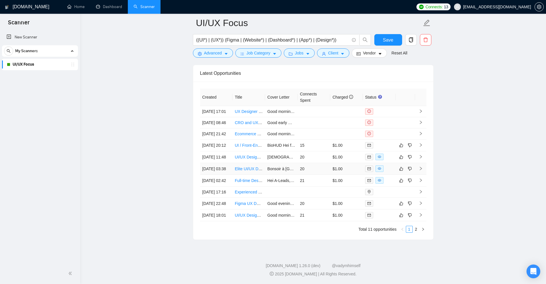
scroll to position [1922, 0]
click at [219, 54] on span "Advanced" at bounding box center [213, 53] width 18 height 6
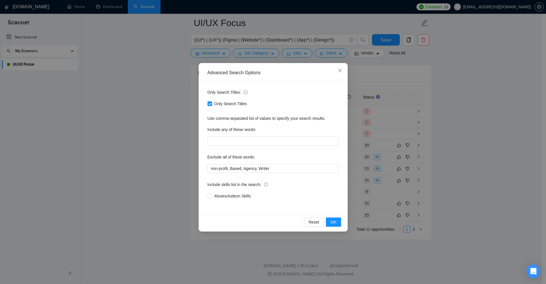
click at [253, 126] on label "Include any of these words:" at bounding box center [232, 129] width 49 height 9
click at [246, 147] on div "Only Search Titles: Only Search Titles Use comma-separated list of values to sp…" at bounding box center [273, 148] width 145 height 134
drag, startPoint x: 290, startPoint y: 106, endPoint x: 204, endPoint y: 112, distance: 86.0
click at [205, 111] on div "Only Search Titles: Only Search Titles Use comma-separated list of values to sp…" at bounding box center [273, 148] width 145 height 134
click at [189, 124] on div "Advanced Search Options Only Search Titles: Only Search Titles Use comma-separa…" at bounding box center [273, 142] width 546 height 284
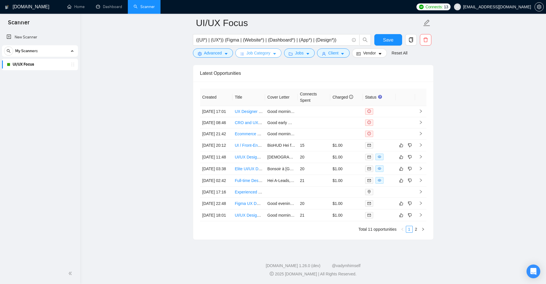
click at [256, 52] on span "Job Category" at bounding box center [259, 53] width 24 height 6
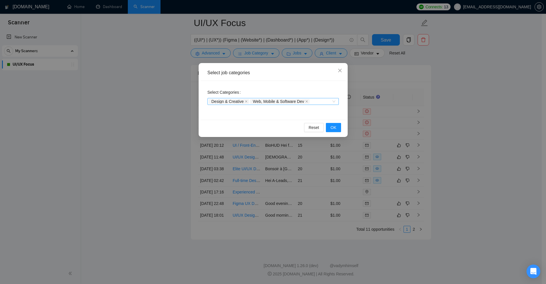
click at [324, 99] on div "Design & Creative Web, Mobile & Software Dev" at bounding box center [270, 102] width 123 height 6
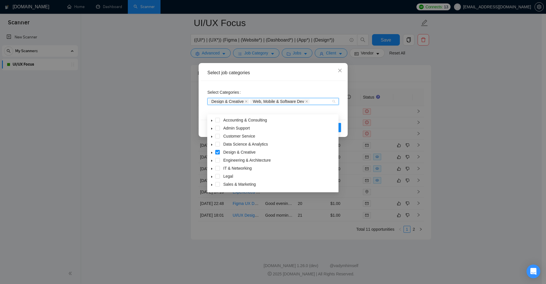
click at [210, 151] on icon "caret-down" at bounding box center [211, 152] width 3 height 3
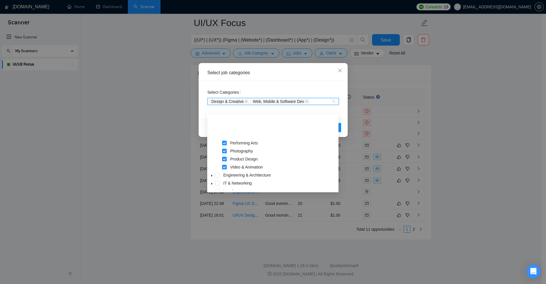
scroll to position [86, 0]
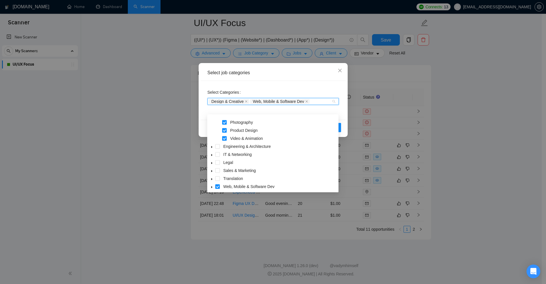
click at [425, 121] on div "Select job categories Select Categories Design & Creative Web, Mobile & Softwar…" at bounding box center [273, 142] width 546 height 284
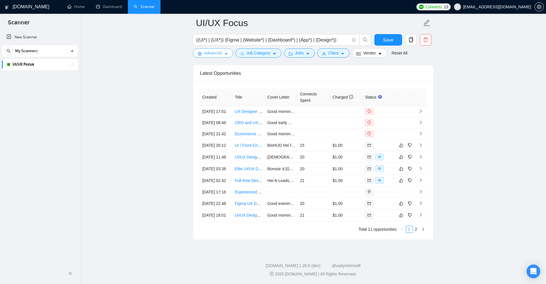
click at [224, 56] on icon "caret-down" at bounding box center [226, 54] width 4 height 4
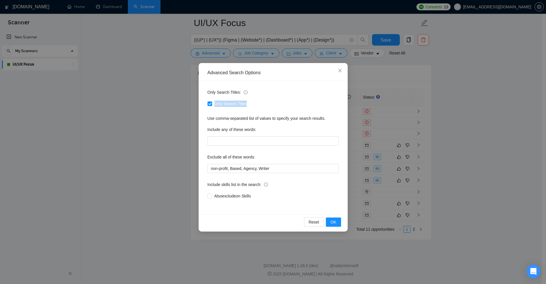
drag, startPoint x: 179, startPoint y: 102, endPoint x: 182, endPoint y: 106, distance: 4.7
click at [182, 106] on div "Advanced Search Options Only Search Titles: Only Search Titles Use comma-separa…" at bounding box center [273, 142] width 546 height 284
click at [234, 117] on div "Use comma-separated list of values to specify your search results." at bounding box center [273, 118] width 131 height 6
click at [40, 53] on div "Advanced Search Options Only Search Titles: Only Search Titles Use comma-separa…" at bounding box center [273, 142] width 546 height 284
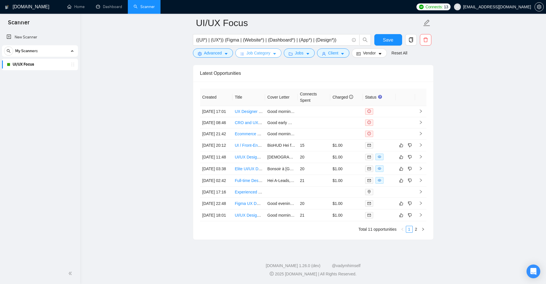
click at [274, 55] on icon "caret-down" at bounding box center [275, 54] width 4 height 4
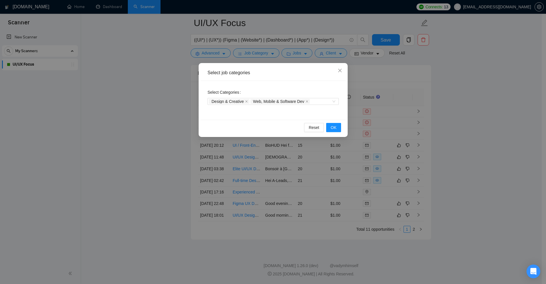
click at [300, 38] on div "Select job categories Select Categories Design & Creative Web, Mobile & Softwar…" at bounding box center [273, 142] width 546 height 284
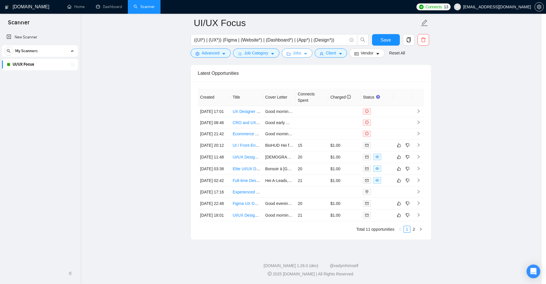
click at [299, 51] on span "Jobs" at bounding box center [297, 53] width 9 height 6
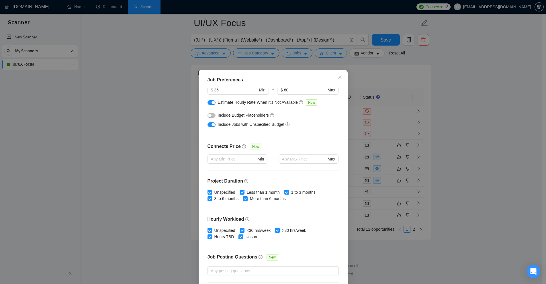
scroll to position [0, 0]
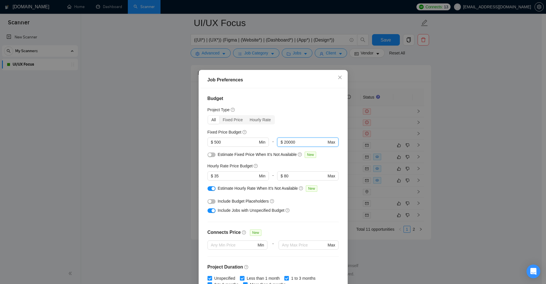
drag, startPoint x: 302, startPoint y: 141, endPoint x: 149, endPoint y: 125, distance: 153.9
click at [149, 127] on div "Job Preferences Budget Project Type All Fixed Price Hourly Rate Fixed Price Bud…" at bounding box center [273, 142] width 546 height 284
drag, startPoint x: 278, startPoint y: 176, endPoint x: 229, endPoint y: 182, distance: 49.8
click at [252, 181] on div "$ 35 Min - $ 80 Max" at bounding box center [273, 178] width 131 height 14
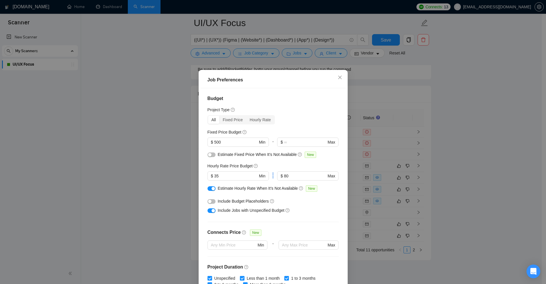
click at [299, 171] on div "Hourly Rate Price Budget $ 35 Min - $ 80 Max" at bounding box center [273, 174] width 131 height 22
drag, startPoint x: 295, startPoint y: 173, endPoint x: 158, endPoint y: 163, distance: 136.9
click at [157, 163] on div "Job Preferences Budget Project Type All Fixed Price Hourly Rate Fixed Price Bud…" at bounding box center [273, 142] width 546 height 284
click at [290, 135] on div "Fixed Price Budget" at bounding box center [273, 132] width 131 height 6
click at [291, 131] on div "Fixed Price Budget" at bounding box center [273, 132] width 131 height 6
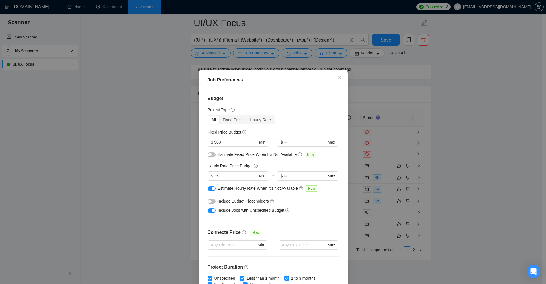
scroll to position [29, 0]
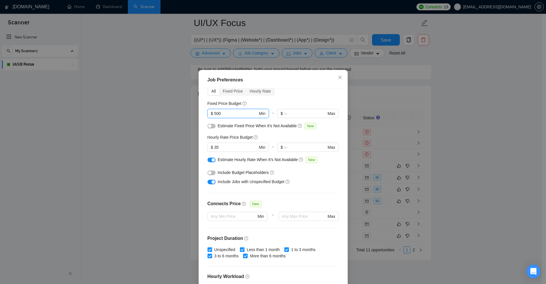
drag, startPoint x: 221, startPoint y: 113, endPoint x: 195, endPoint y: 136, distance: 35.0
click at [185, 117] on div "Job Preferences Budget Project Type All Fixed Price Hourly Rate Fixed Price Bud…" at bounding box center [273, 142] width 546 height 284
drag, startPoint x: 229, startPoint y: 151, endPoint x: 168, endPoint y: 152, distance: 61.4
click at [168, 152] on div "Job Preferences Budget Project Type All Fixed Price Hourly Rate Fixed Price Bud…" at bounding box center [273, 142] width 546 height 284
click at [304, 175] on div "Include Budget Placeholders" at bounding box center [275, 172] width 115 height 6
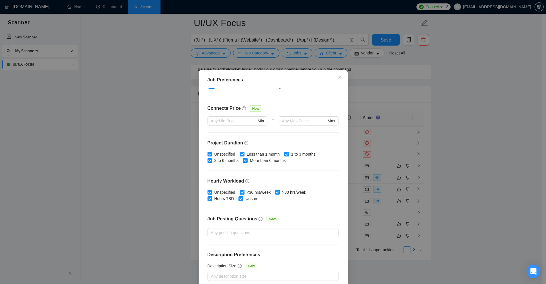
scroll to position [28, 0]
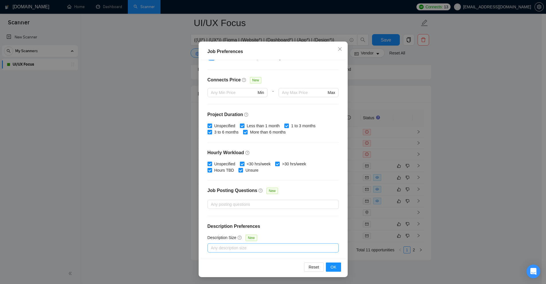
click at [235, 249] on div at bounding box center [270, 248] width 123 height 7
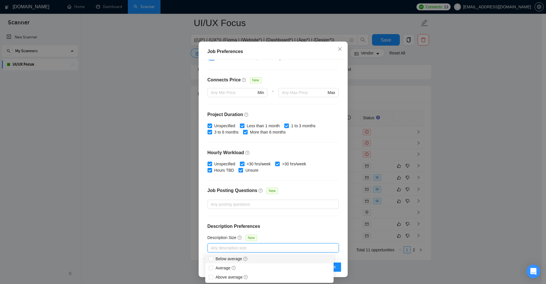
click at [414, 112] on div "Job Preferences Budget Project Type All Fixed Price Hourly Rate Fixed Price Bud…" at bounding box center [273, 142] width 546 height 284
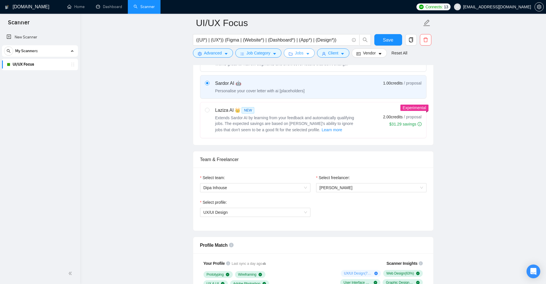
scroll to position [0, 0]
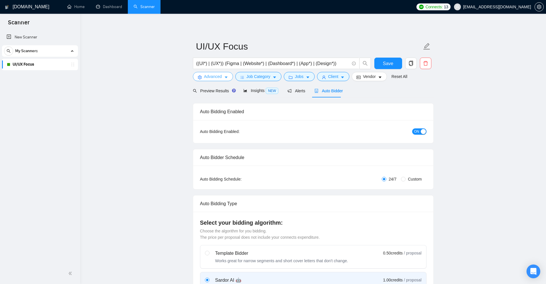
click at [211, 75] on span "Advanced" at bounding box center [213, 76] width 18 height 6
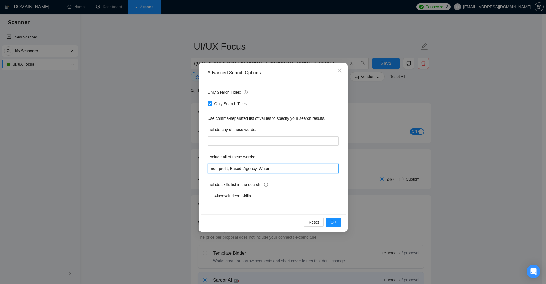
drag, startPoint x: 298, startPoint y: 169, endPoint x: 212, endPoint y: 167, distance: 85.2
click at [212, 167] on input "non-profit, Based, Agency, Writer" at bounding box center [273, 168] width 131 height 9
click at [408, 151] on div "Advanced Search Options Only Search Titles: Only Search Titles Use comma-separa…" at bounding box center [273, 142] width 546 height 284
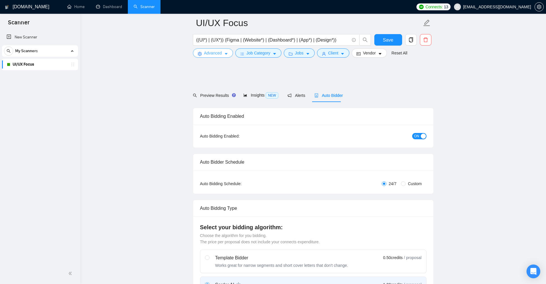
scroll to position [172, 0]
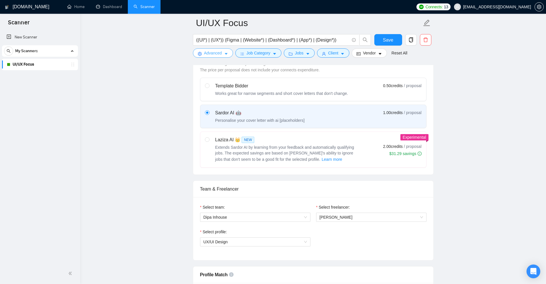
click at [218, 56] on span "Advanced" at bounding box center [213, 53] width 18 height 6
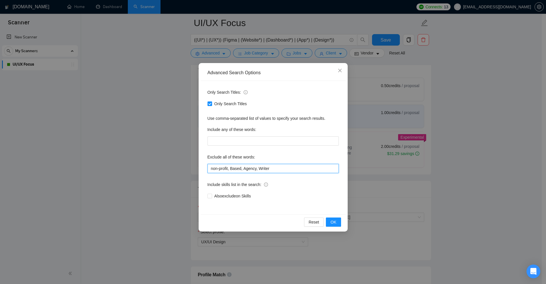
drag, startPoint x: 286, startPoint y: 165, endPoint x: 294, endPoint y: 169, distance: 9.1
click at [288, 167] on input "non-profit, Based, Agency, Writer" at bounding box center [273, 168] width 131 height 9
drag, startPoint x: 291, startPoint y: 171, endPoint x: 247, endPoint y: 167, distance: 44.3
click at [217, 166] on input "non-profit, Based, Agency, Writer" at bounding box center [273, 168] width 131 height 9
click at [275, 166] on input "non-profit, Based, Agency, Writer" at bounding box center [273, 168] width 131 height 9
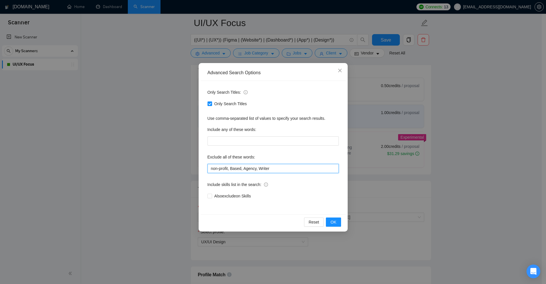
click at [285, 168] on input "non-profit, Based, Agency, Writer" at bounding box center [273, 168] width 131 height 9
drag, startPoint x: 210, startPoint y: 169, endPoint x: 281, endPoint y: 170, distance: 71.4
click at [281, 170] on input "non-profit, Based, Agency, Writer" at bounding box center [273, 168] width 131 height 9
drag, startPoint x: 232, startPoint y: 170, endPoint x: 272, endPoint y: 171, distance: 40.2
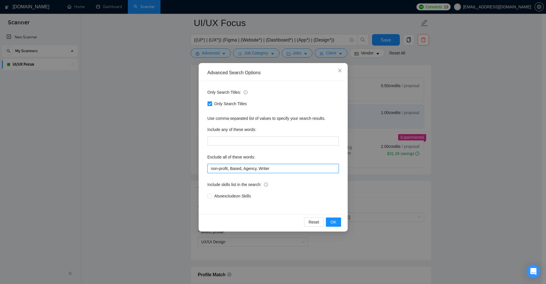
click at [268, 171] on input "non-profit, Based, Agency, Writer" at bounding box center [273, 168] width 131 height 9
click at [272, 171] on input "non-profit, Based, Agency, Writer" at bounding box center [273, 168] width 131 height 9
click at [284, 168] on input "non-profit, Based, Agency, Writer" at bounding box center [273, 168] width 131 height 9
drag, startPoint x: 273, startPoint y: 168, endPoint x: 280, endPoint y: 171, distance: 7.6
click at [280, 171] on input "non-profit, Based, Agency, Writer" at bounding box center [273, 168] width 131 height 9
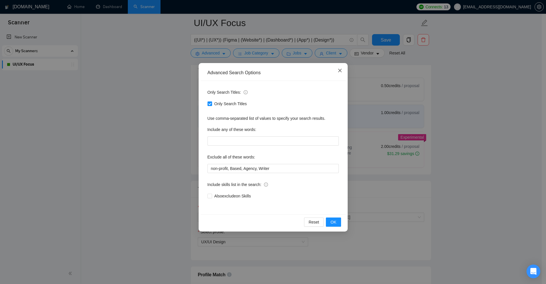
click at [341, 72] on icon "close" at bounding box center [339, 70] width 3 height 3
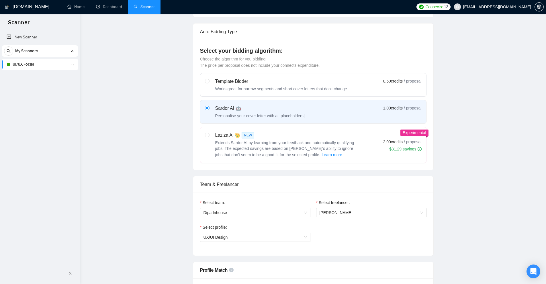
scroll to position [0, 0]
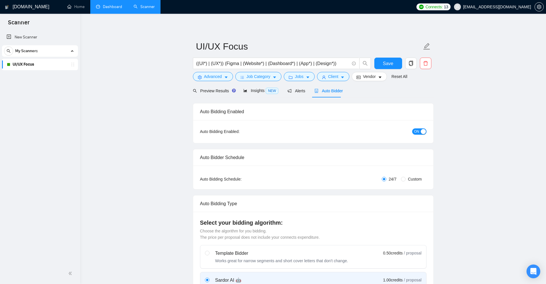
click at [116, 4] on link "Dashboard" at bounding box center [109, 6] width 26 height 5
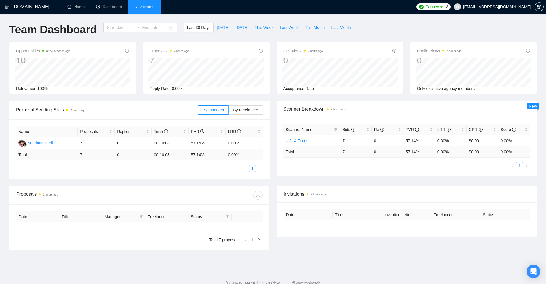
type input "[DATE]"
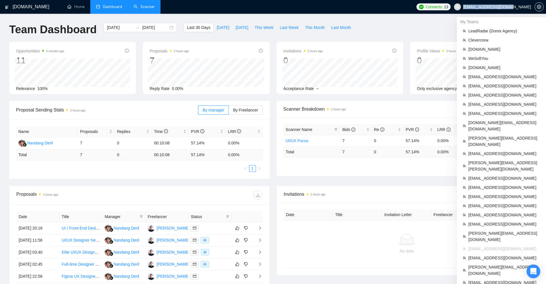
copy span "[EMAIL_ADDRESS][DOMAIN_NAME]"
drag, startPoint x: 488, startPoint y: 7, endPoint x: 531, endPoint y: 7, distance: 42.4
click at [531, 7] on span "[EMAIL_ADDRESS][DOMAIN_NAME]" at bounding box center [493, 7] width 84 height 18
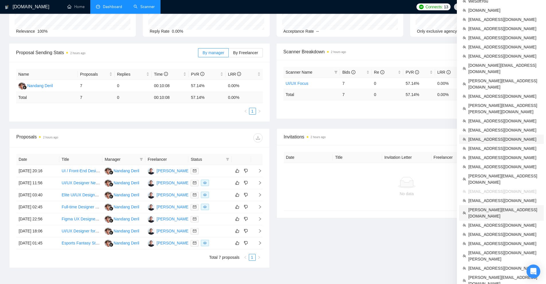
scroll to position [92, 0]
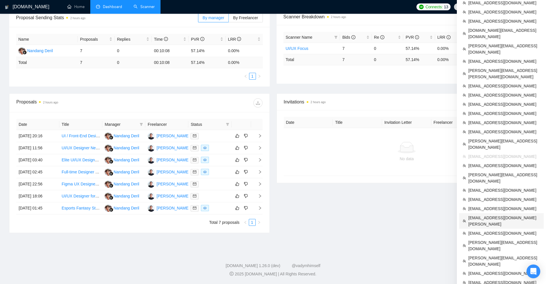
click at [490, 215] on span "[EMAIL_ADDRESS][DOMAIN_NAME][PERSON_NAME]" at bounding box center [505, 221] width 72 height 13
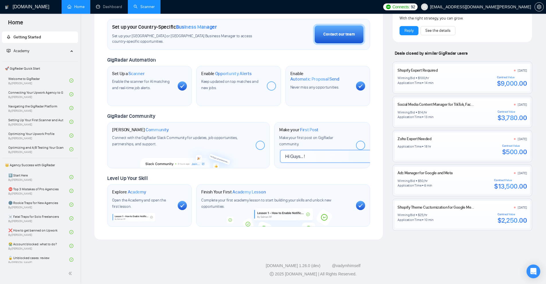
scroll to position [164, 0]
click at [117, 7] on link "Dashboard" at bounding box center [109, 6] width 26 height 5
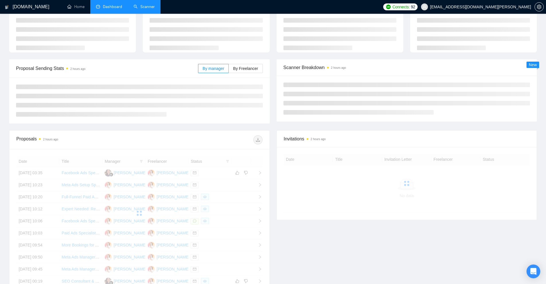
scroll to position [115, 0]
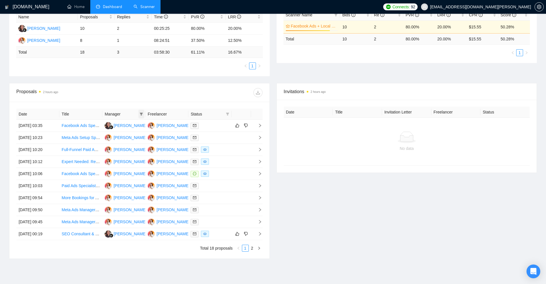
click at [142, 114] on icon "filter" at bounding box center [141, 113] width 3 height 3
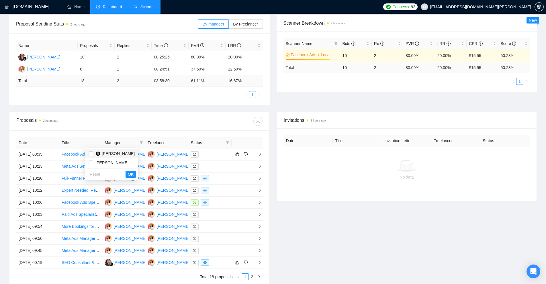
click at [102, 151] on span "Naomi Vanya Dewinta" at bounding box center [118, 153] width 33 height 5
checkbox input "true"
click at [136, 176] on button "OK" at bounding box center [131, 174] width 10 height 7
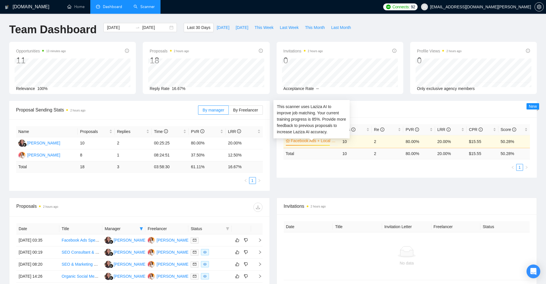
click at [309, 141] on link "Facebook Ads + Local Business" at bounding box center [314, 141] width 46 height 6
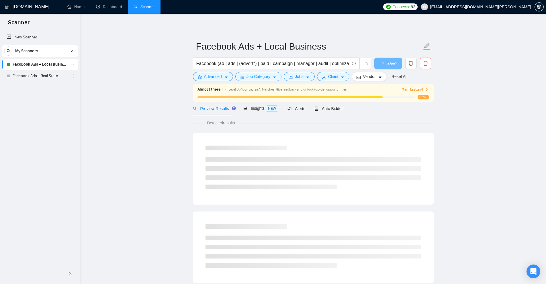
scroll to position [0, 126]
click at [216, 77] on span "Advanced" at bounding box center [213, 76] width 18 height 6
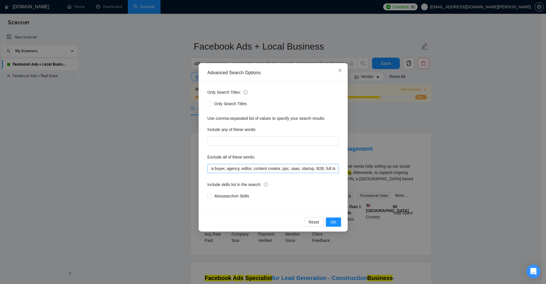
scroll to position [0, 0]
click at [377, 139] on div "Advanced Search Options Only Search Titles: Only Search Titles Use comma-separa…" at bounding box center [273, 142] width 546 height 284
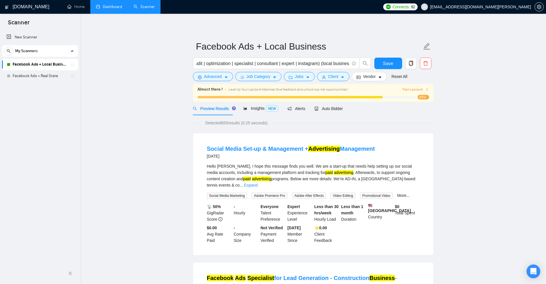
click at [122, 8] on link "Dashboard" at bounding box center [109, 6] width 26 height 5
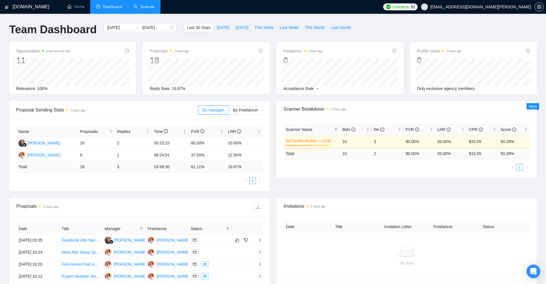
scroll to position [115, 0]
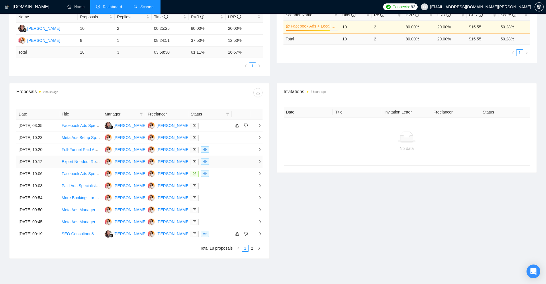
click at [73, 166] on td "Expert Needed: Review & Improve Ads Tracking and Lead Generation" at bounding box center [80, 162] width 43 height 12
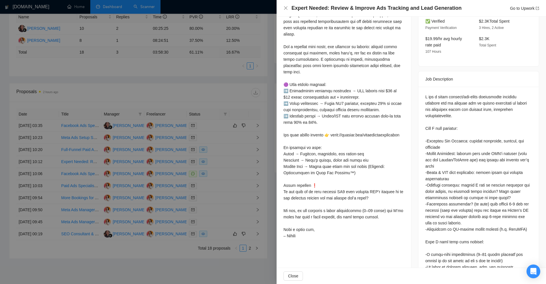
scroll to position [222, 0]
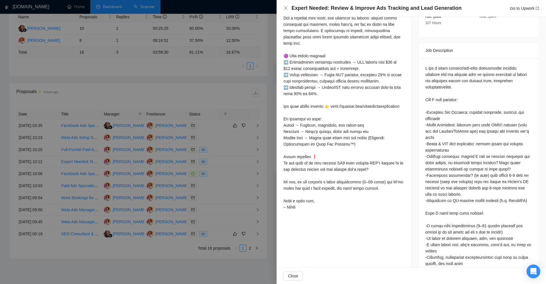
click at [234, 163] on div at bounding box center [273, 142] width 546 height 284
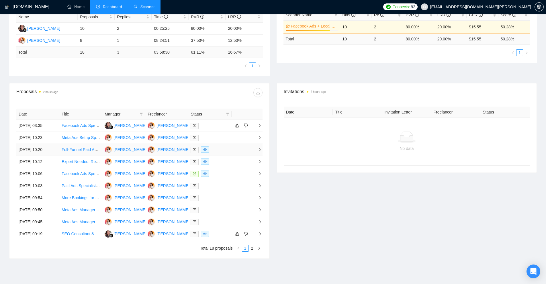
click at [228, 152] on div at bounding box center [210, 150] width 38 height 7
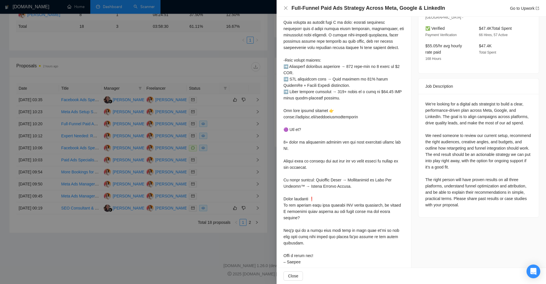
scroll to position [26, 0]
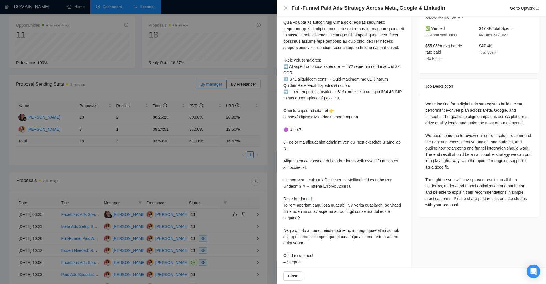
click at [261, 137] on div at bounding box center [273, 142] width 546 height 284
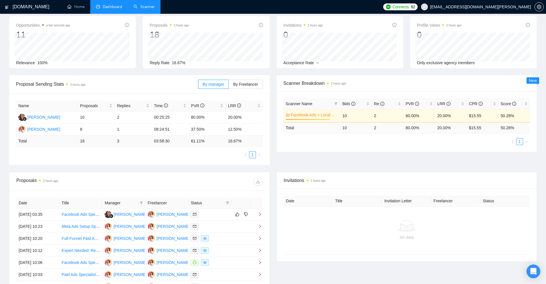
scroll to position [141, 0]
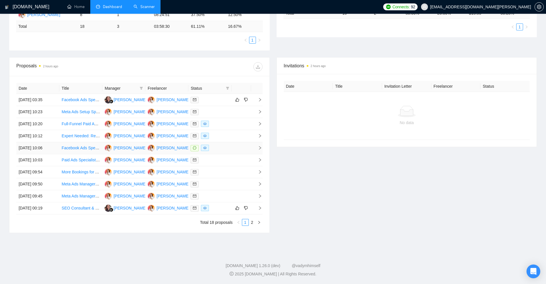
click at [228, 150] on div at bounding box center [210, 148] width 38 height 7
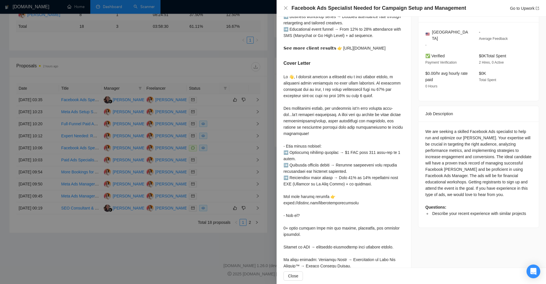
scroll to position [29, 0]
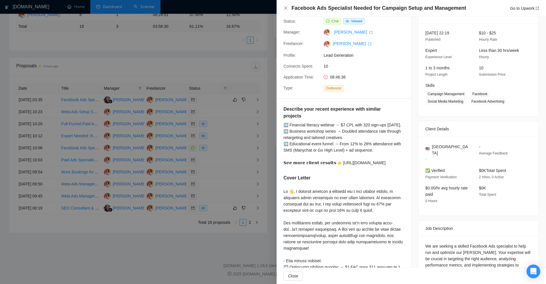
drag, startPoint x: 235, startPoint y: 158, endPoint x: 230, endPoint y: 164, distance: 8.3
click at [235, 158] on div at bounding box center [273, 142] width 546 height 284
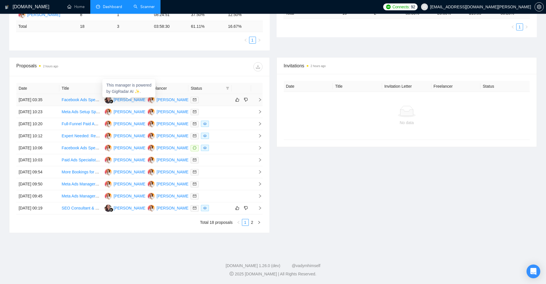
scroll to position [0, 0]
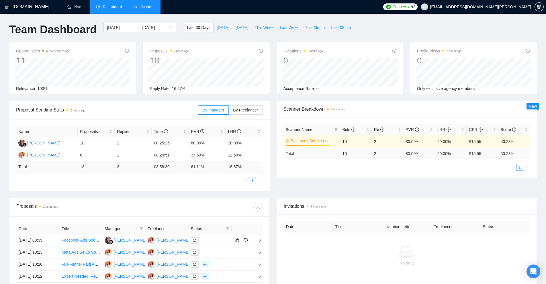
click at [140, 9] on link "Scanner" at bounding box center [144, 6] width 21 height 5
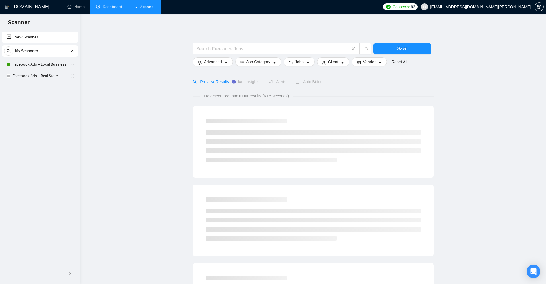
click at [119, 9] on link "Dashboard" at bounding box center [109, 6] width 26 height 5
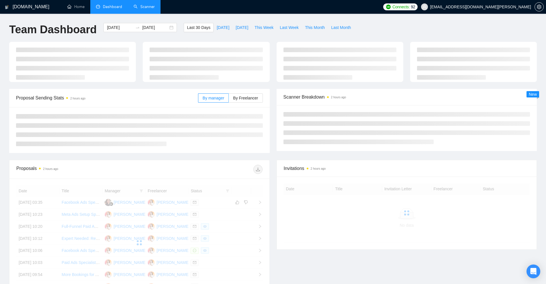
scroll to position [57, 0]
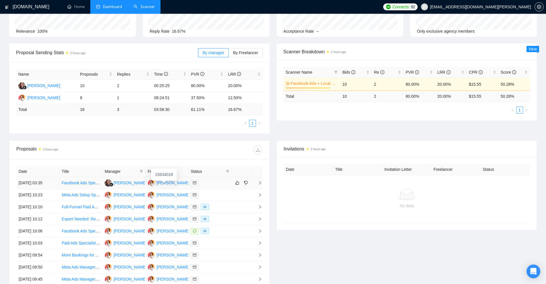
click at [164, 184] on div "Cheily Ochoa" at bounding box center [173, 183] width 33 height 6
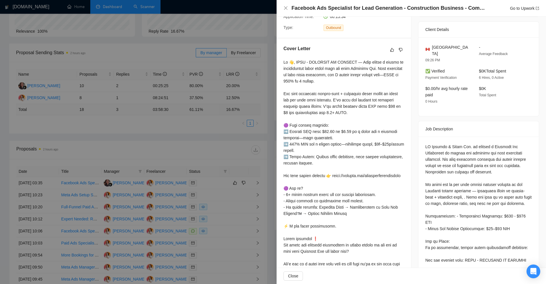
scroll to position [186, 0]
